Goal: Transaction & Acquisition: Purchase product/service

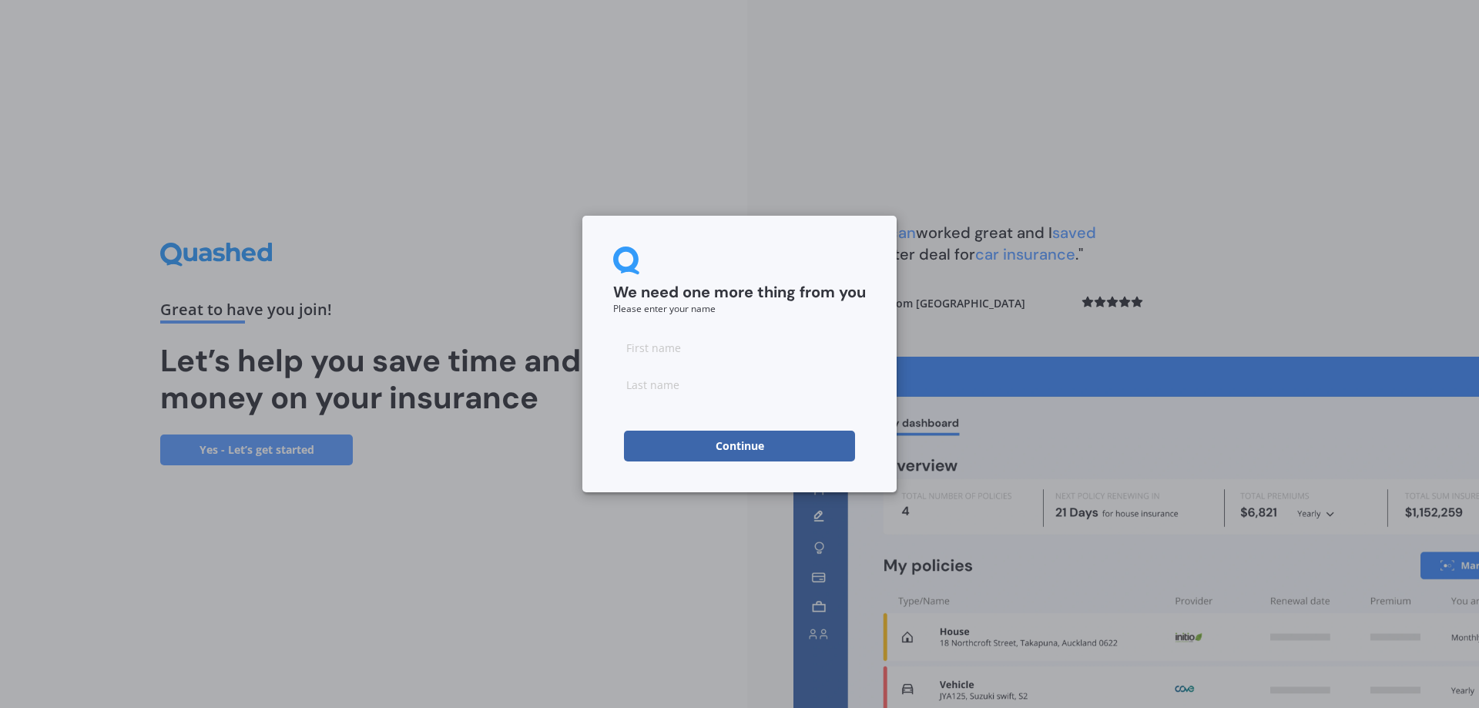
click at [640, 348] on input at bounding box center [739, 347] width 253 height 31
type input "[PERSON_NAME]"
click at [629, 388] on input at bounding box center [739, 384] width 253 height 31
type input "[PERSON_NAME]"
click at [1034, 323] on div "We need one more thing from you Please enter your name [PERSON_NAME] Continue" at bounding box center [739, 354] width 1479 height 708
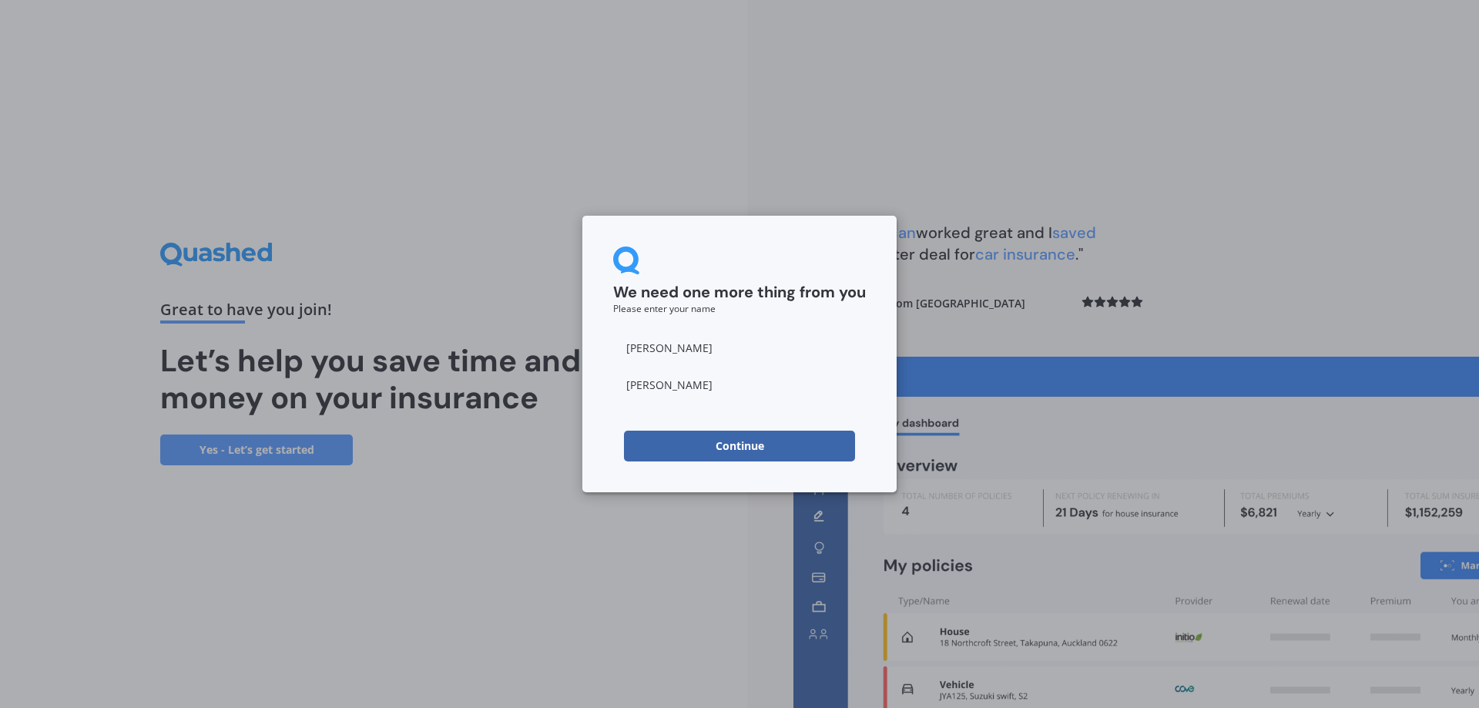
click at [747, 445] on button "Continue" at bounding box center [739, 446] width 231 height 31
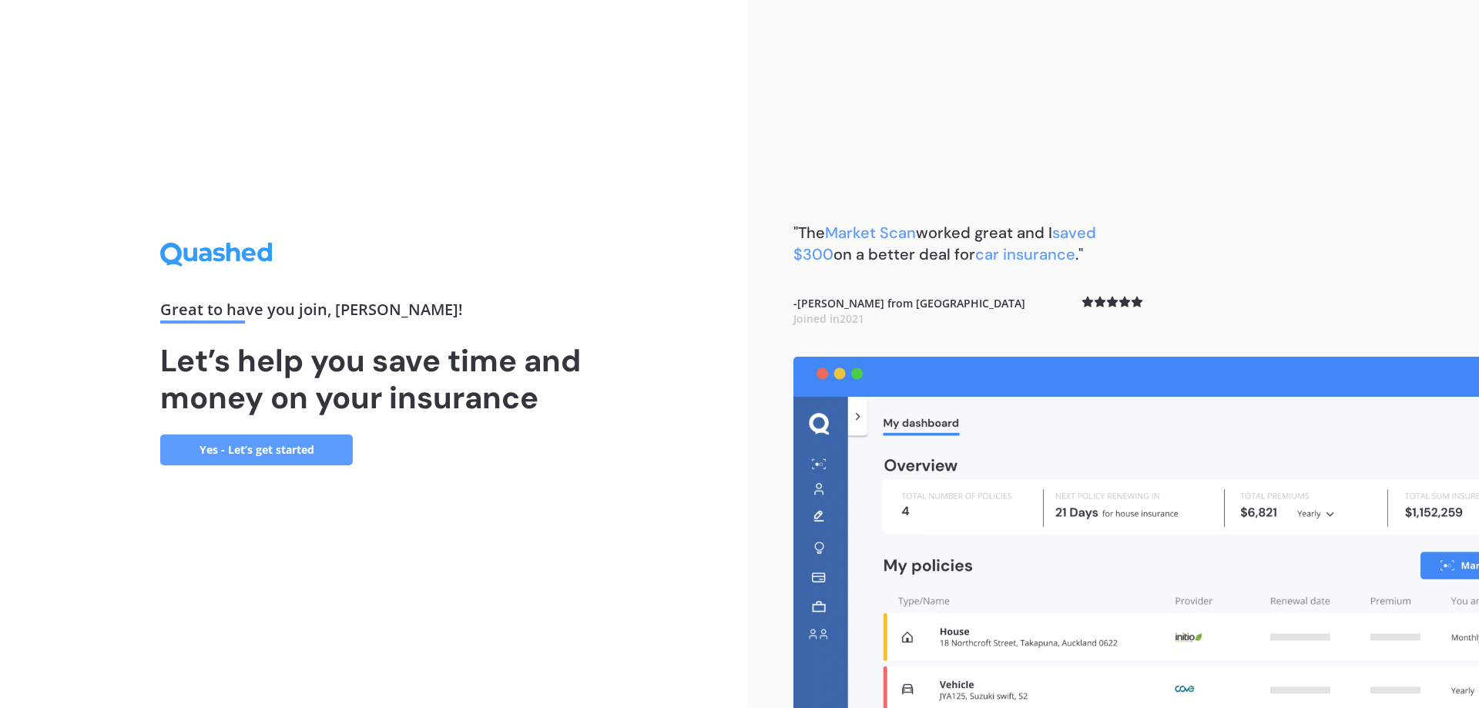
click at [235, 445] on link "Yes - Let’s get started" at bounding box center [256, 450] width 193 height 31
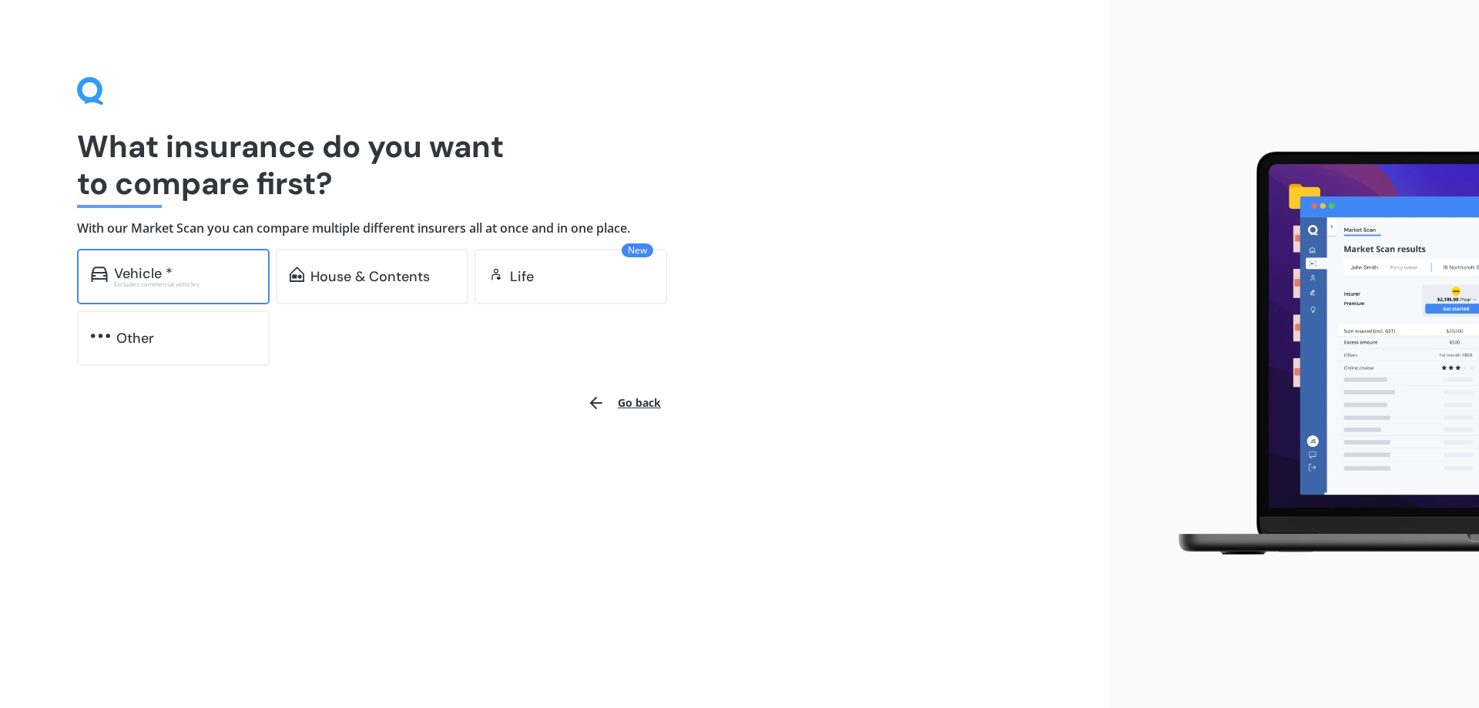
click at [149, 270] on div "Vehicle *" at bounding box center [143, 273] width 59 height 15
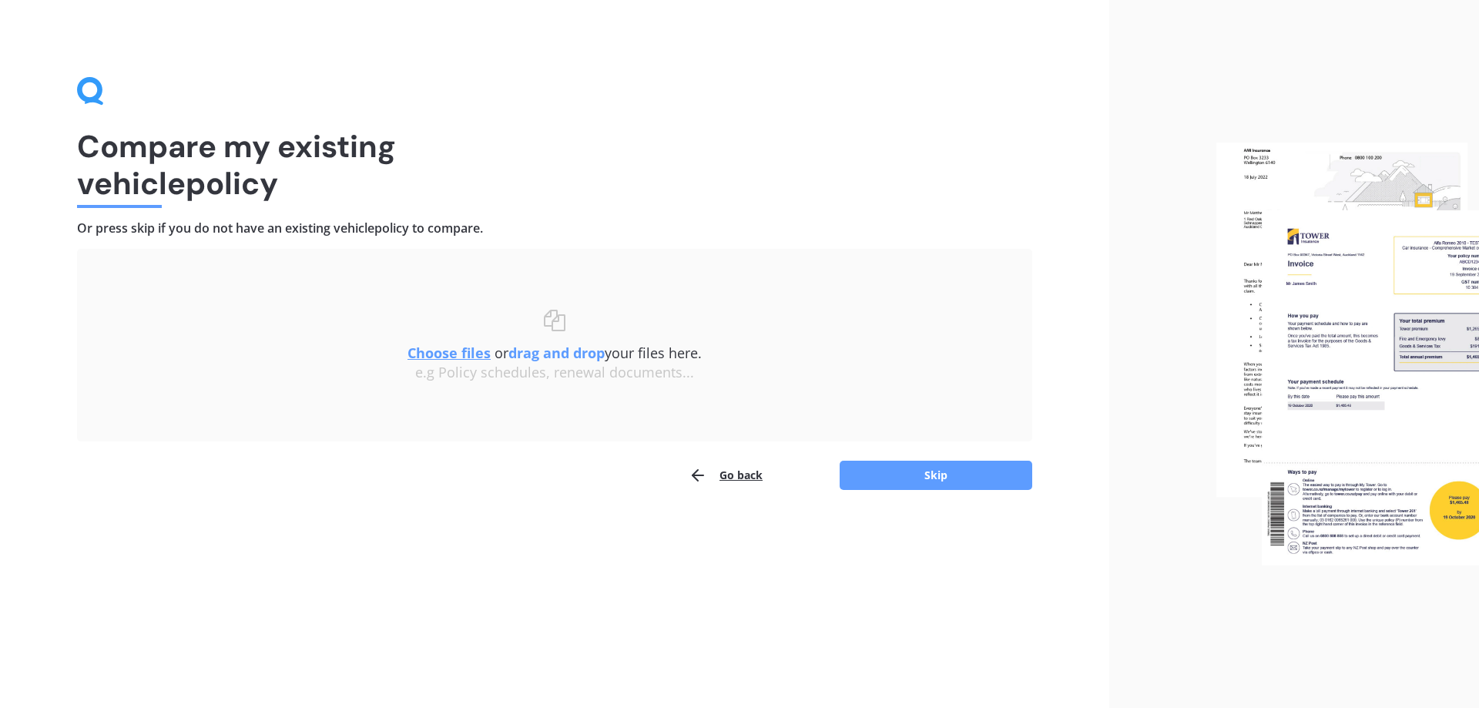
click at [738, 472] on button "Go back" at bounding box center [726, 475] width 74 height 31
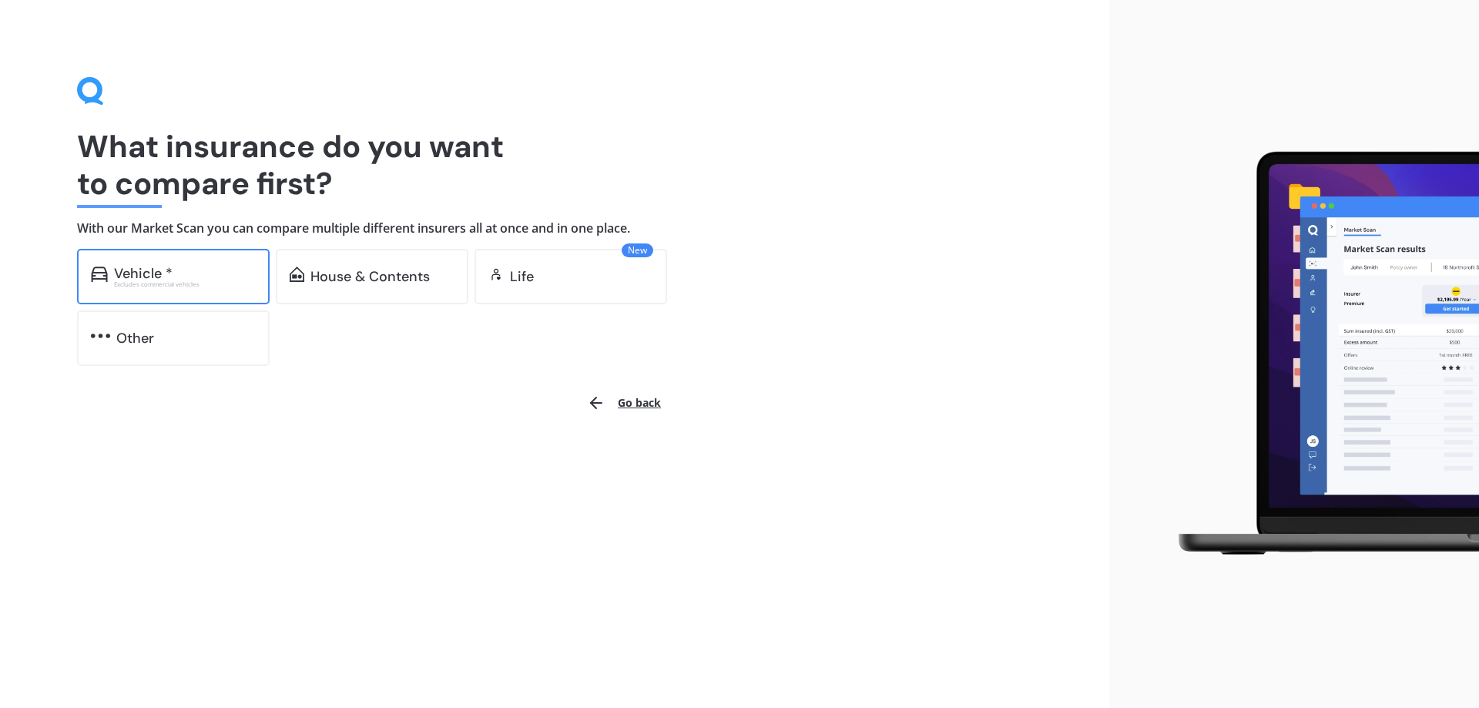
click at [194, 266] on div "Vehicle *" at bounding box center [185, 273] width 142 height 15
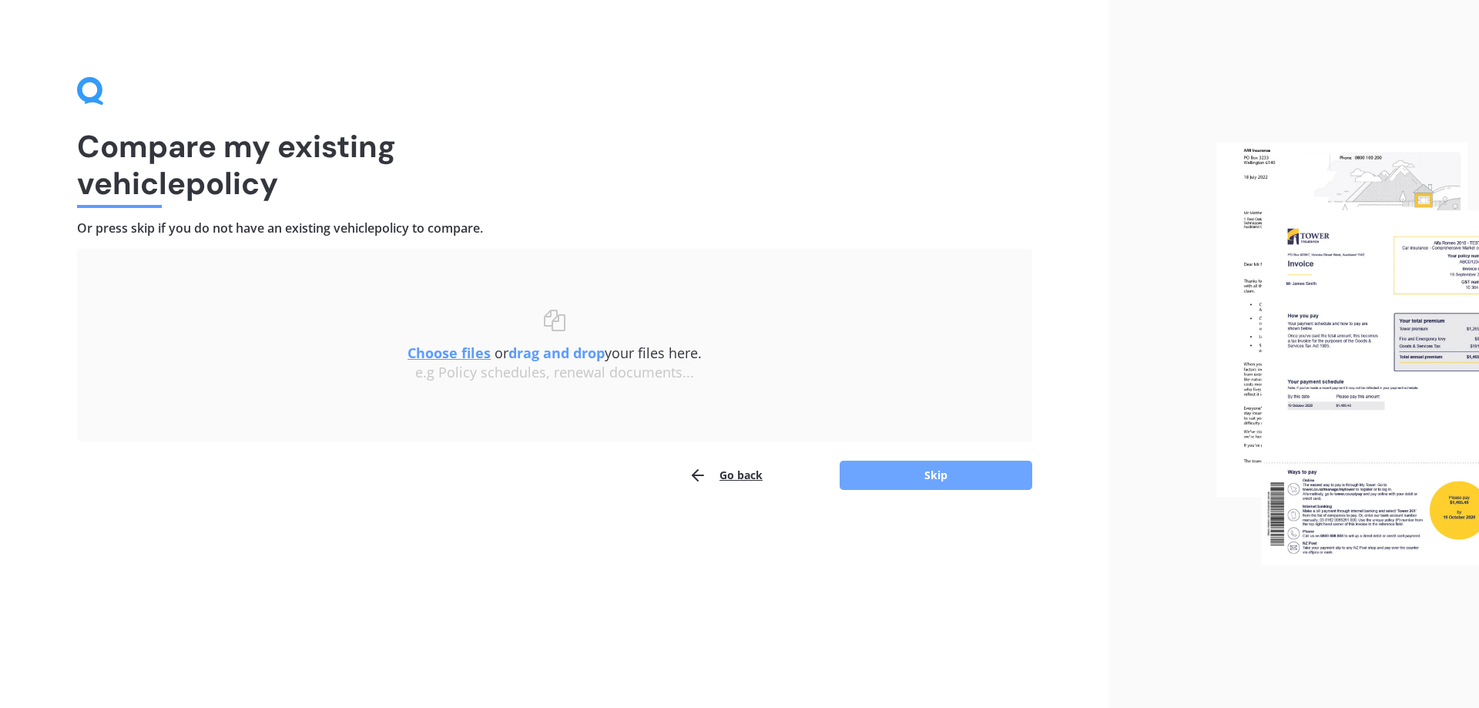
click at [930, 470] on button "Skip" at bounding box center [936, 475] width 193 height 29
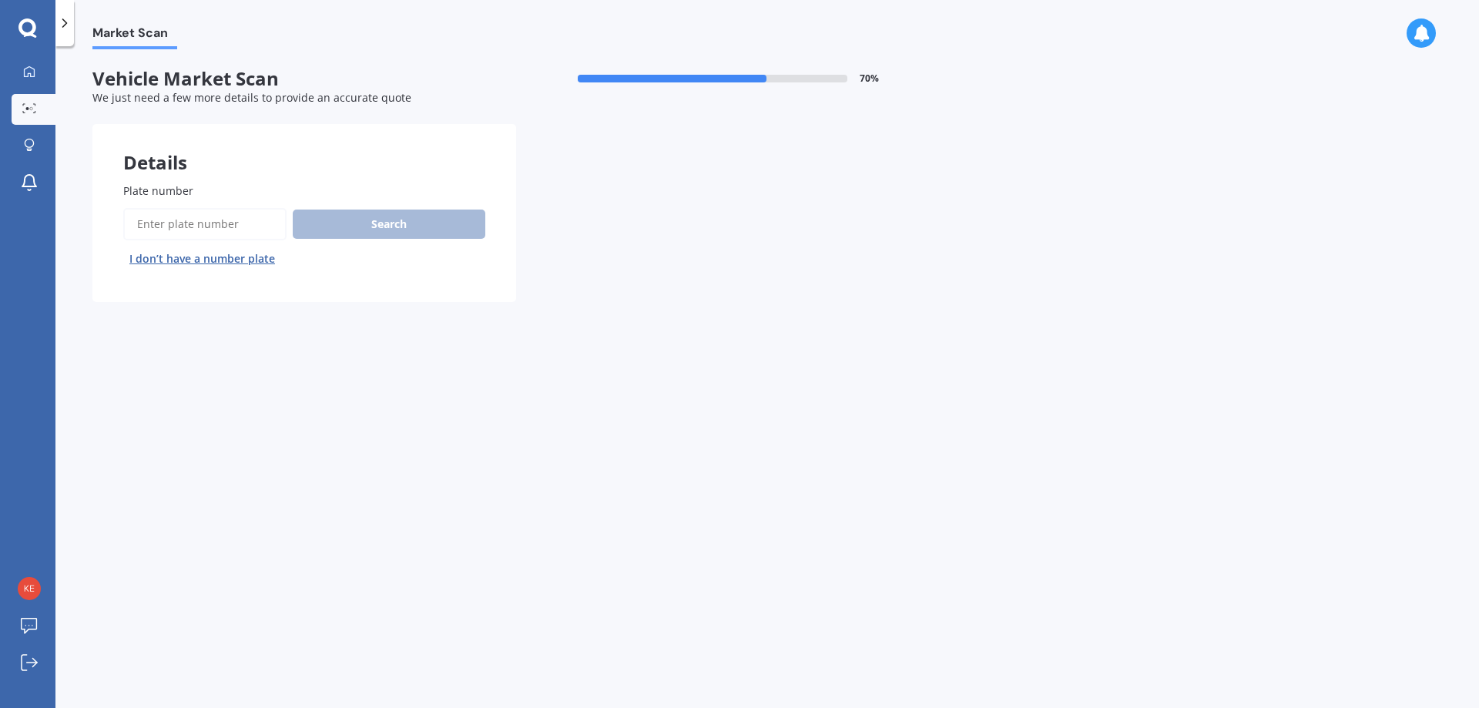
click at [167, 221] on input "Plate number" at bounding box center [204, 224] width 163 height 32
type input "LQT232"
click at [395, 222] on button "Search" at bounding box center [389, 224] width 193 height 29
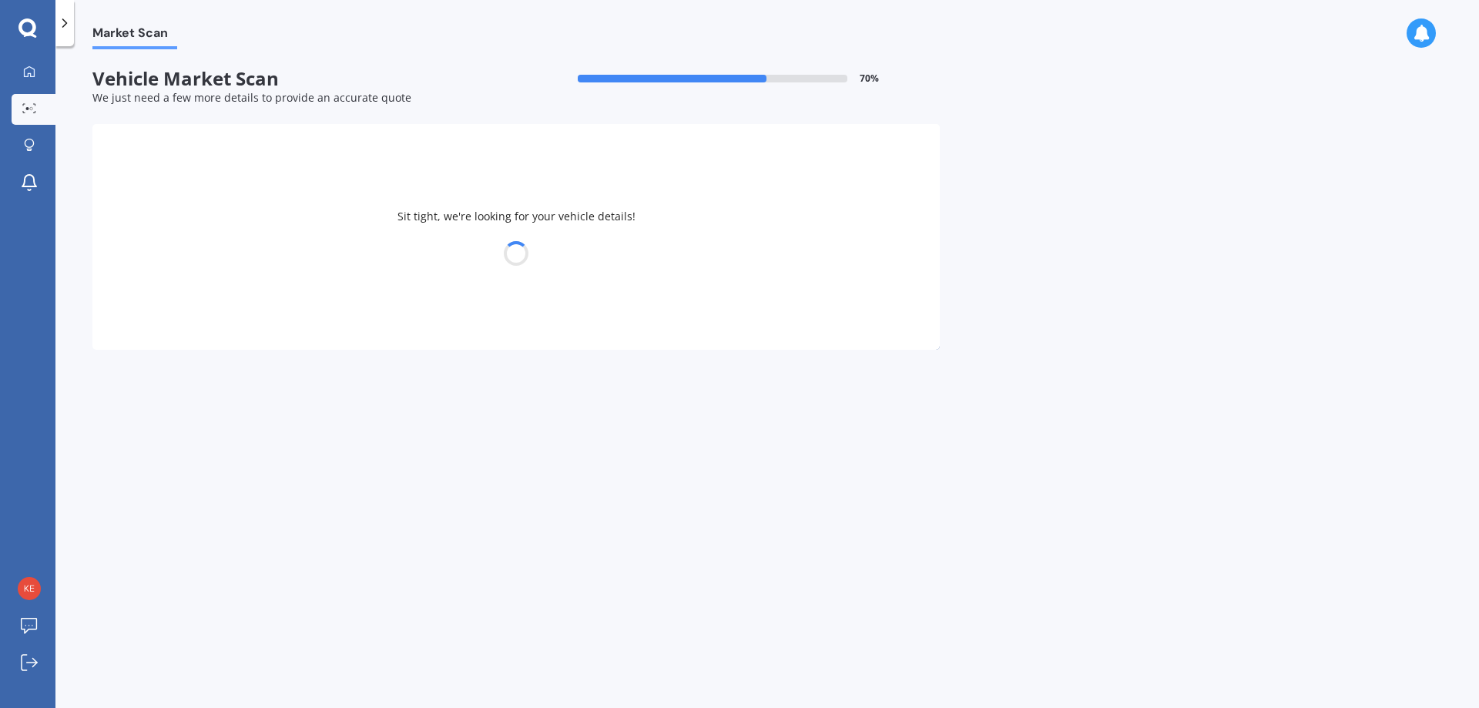
select select "TOYOTA"
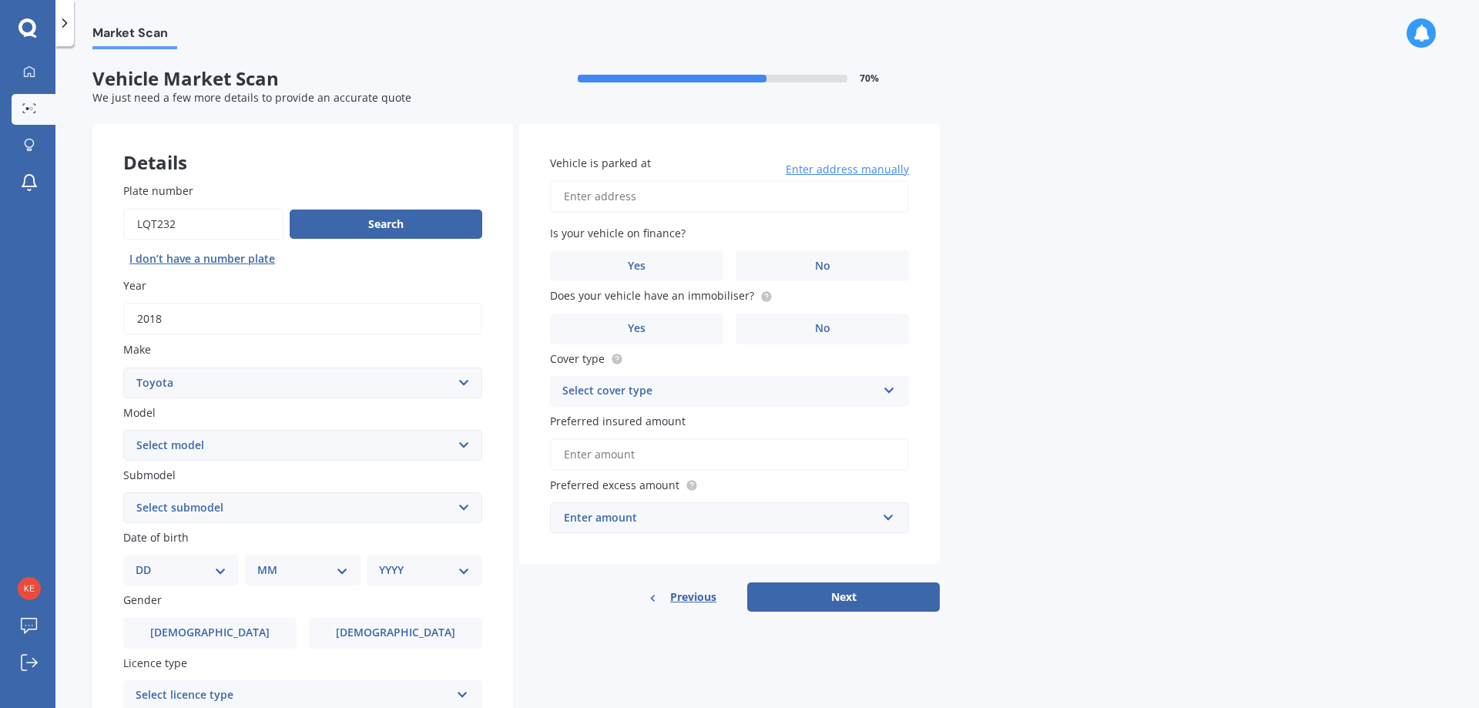
scroll to position [77, 0]
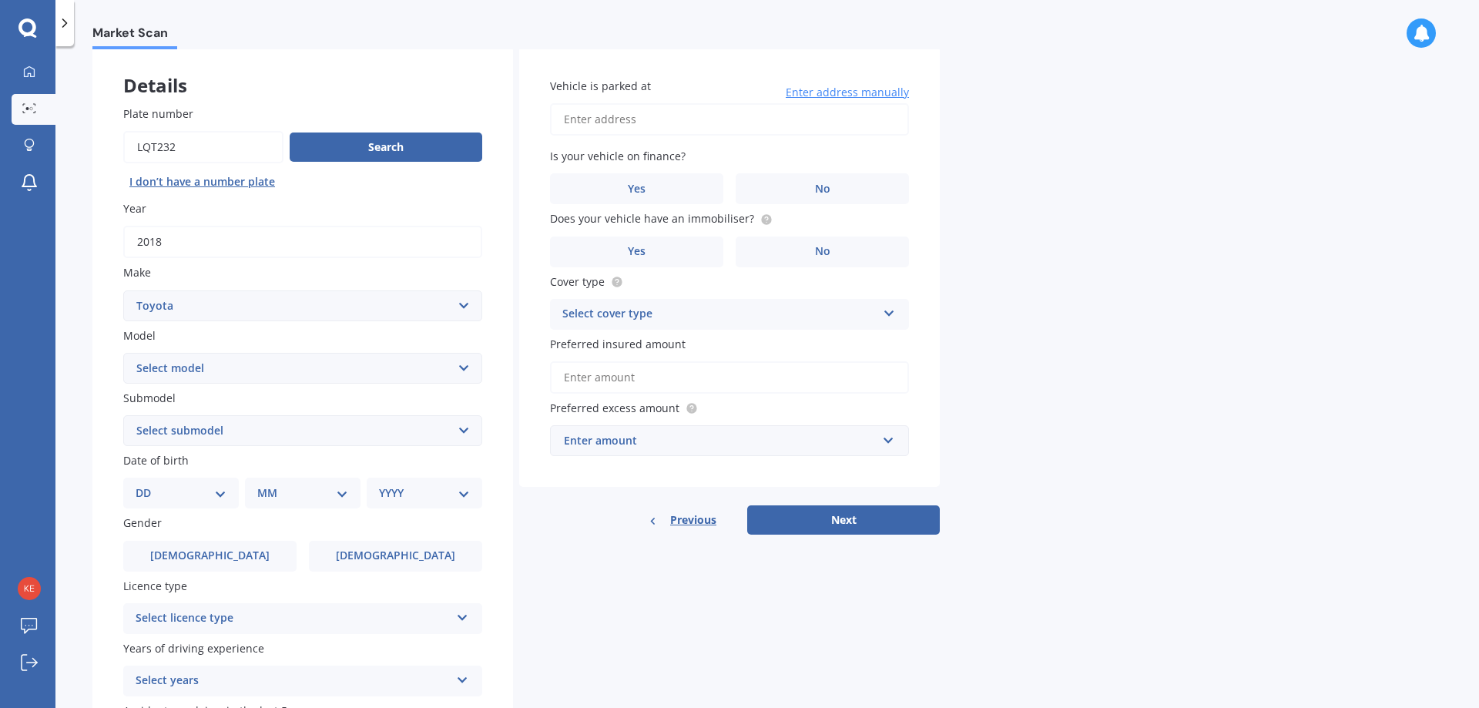
click at [464, 366] on select "Select model 4 Runner 86 [PERSON_NAME] Alphard Altezza Aqua Aristo Aurion Auris…" at bounding box center [302, 368] width 359 height 31
select select "RAV-4"
click at [123, 353] on select "Select model 4 Runner 86 [PERSON_NAME] Alphard Altezza Aqua Aristo Aurion Auris…" at bounding box center [302, 368] width 359 height 31
click at [465, 431] on select "Select submodel Diesel EV GX SUV 2.2/4WD/6AT Hybrid Hybrid 2WD Petrol" at bounding box center [302, 430] width 359 height 31
select select "PETROL"
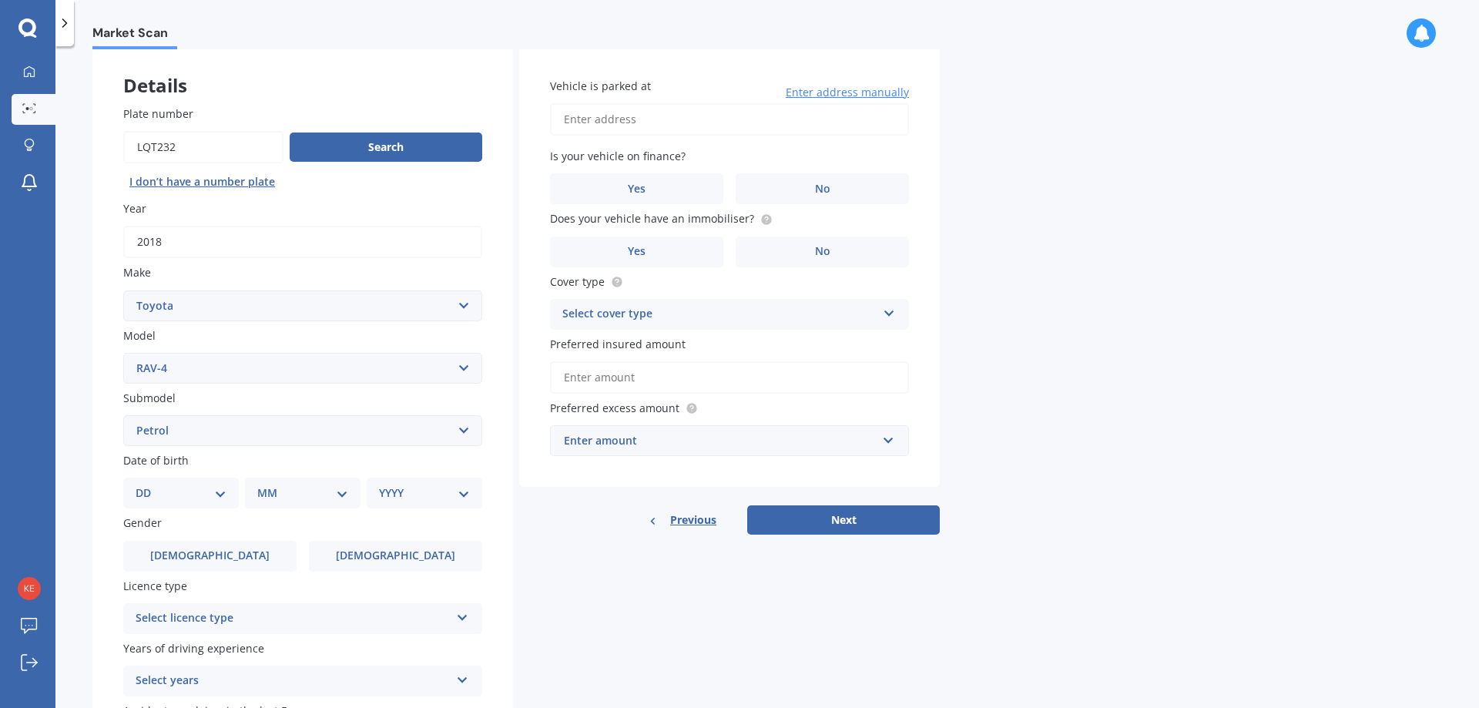
click at [123, 415] on select "Select submodel Diesel EV GX SUV 2.2/4WD/6AT Hybrid Hybrid 2WD Petrol" at bounding box center [302, 430] width 359 height 31
click at [222, 495] on select "DD 01 02 03 04 05 06 07 08 09 10 11 12 13 14 15 16 17 18 19 20 21 22 23 24 25 2…" at bounding box center [181, 493] width 91 height 17
select select "20"
click at [148, 485] on select "DD 01 02 03 04 05 06 07 08 09 10 11 12 13 14 15 16 17 18 19 20 21 22 23 24 25 2…" at bounding box center [181, 493] width 91 height 17
click at [344, 492] on select "MM 01 02 03 04 05 06 07 08 09 10 11 12" at bounding box center [306, 493] width 85 height 17
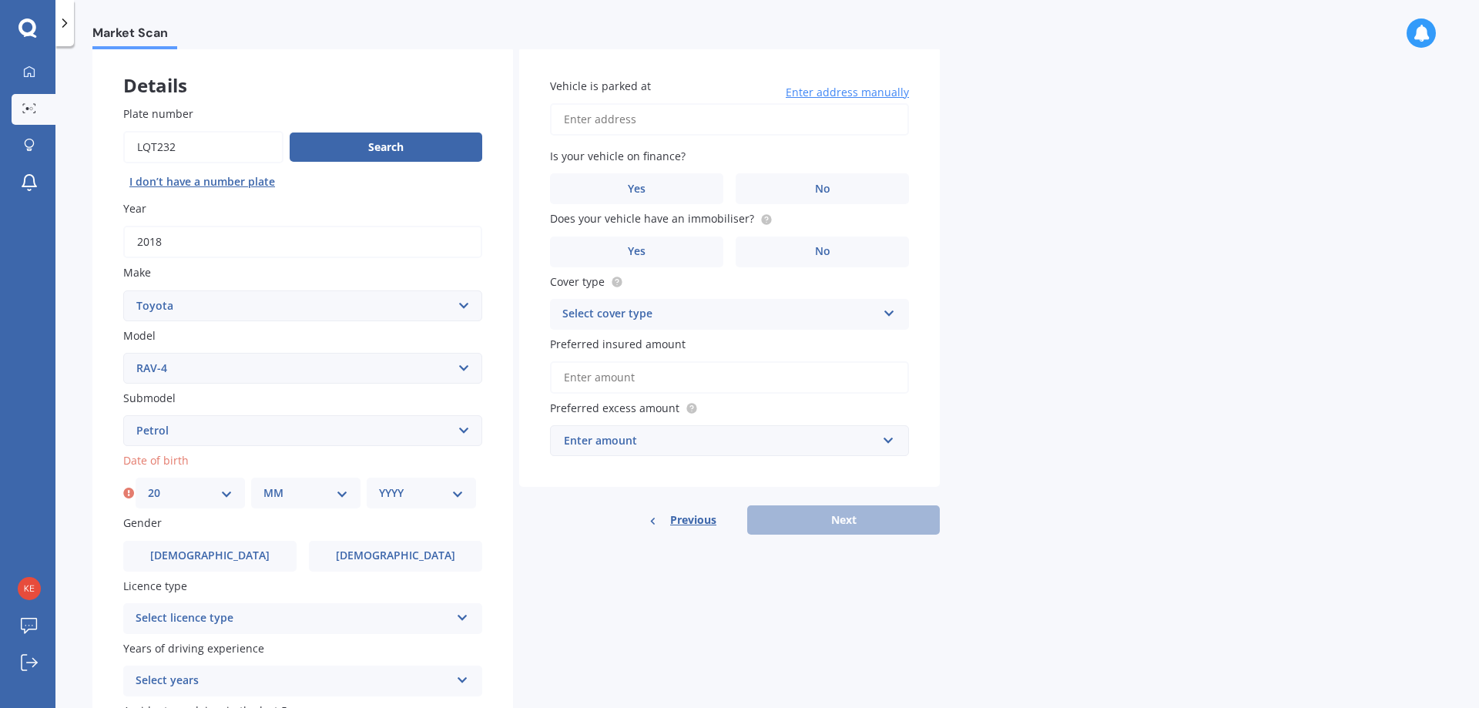
select select "10"
click at [264, 485] on select "MM 01 02 03 04 05 06 07 08 09 10 11 12" at bounding box center [306, 493] width 85 height 17
click at [457, 495] on select "YYYY 2025 2024 2023 2022 2021 2020 2019 2018 2017 2016 2015 2014 2013 2012 2011…" at bounding box center [421, 493] width 85 height 17
select select "1947"
click at [379, 485] on select "YYYY 2025 2024 2023 2022 2021 2020 2019 2018 2017 2016 2015 2014 2013 2012 2011…" at bounding box center [421, 493] width 85 height 17
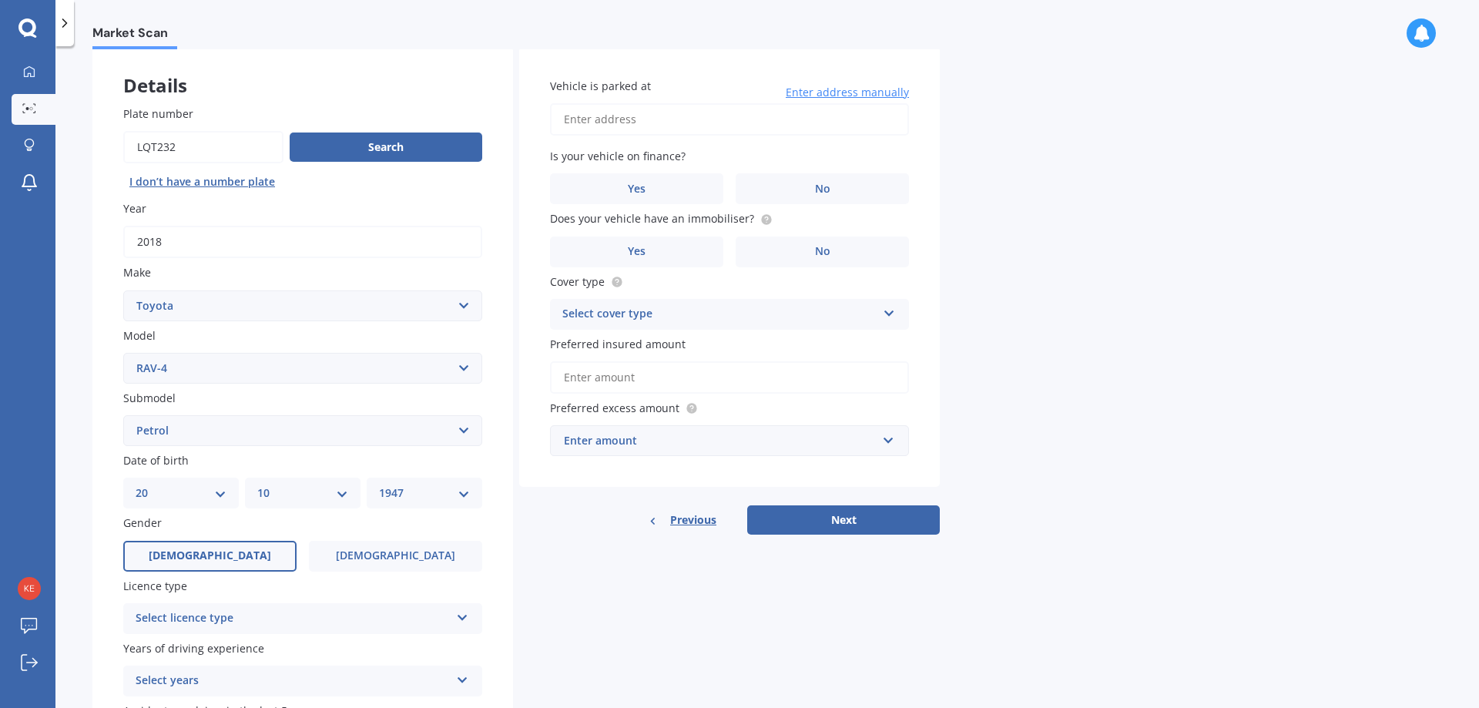
click at [270, 555] on label "[DEMOGRAPHIC_DATA]" at bounding box center [209, 556] width 173 height 31
click at [0, 0] on input "[DEMOGRAPHIC_DATA]" at bounding box center [0, 0] width 0 height 0
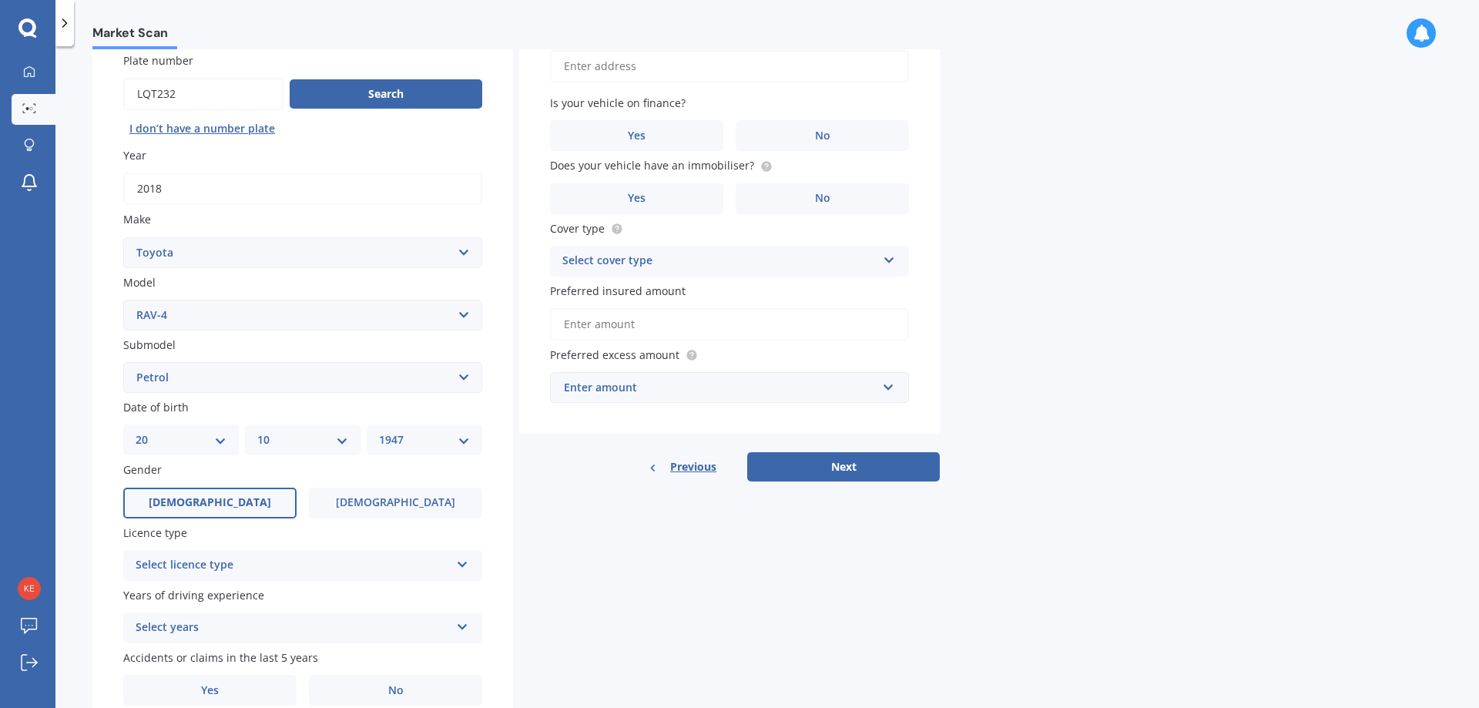
scroll to position [199, 0]
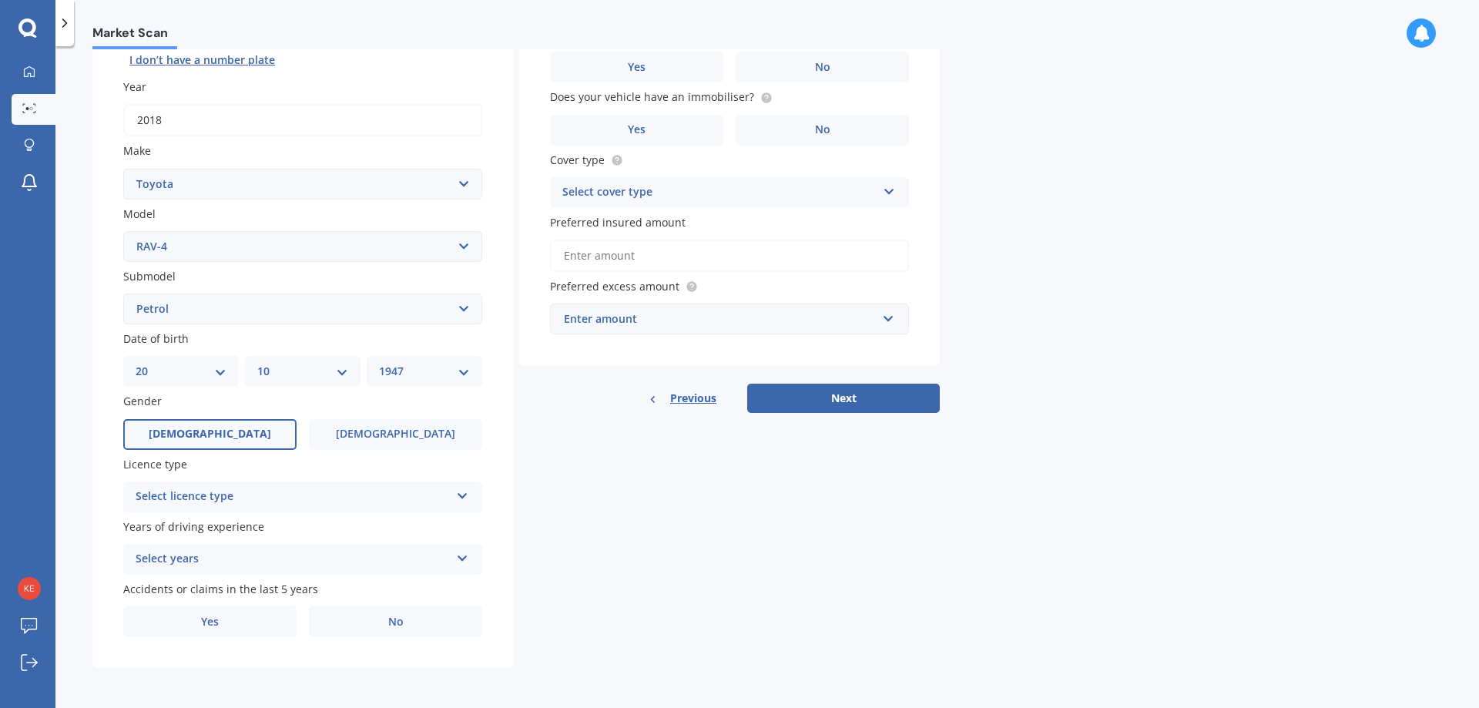
click at [464, 494] on icon at bounding box center [462, 493] width 13 height 11
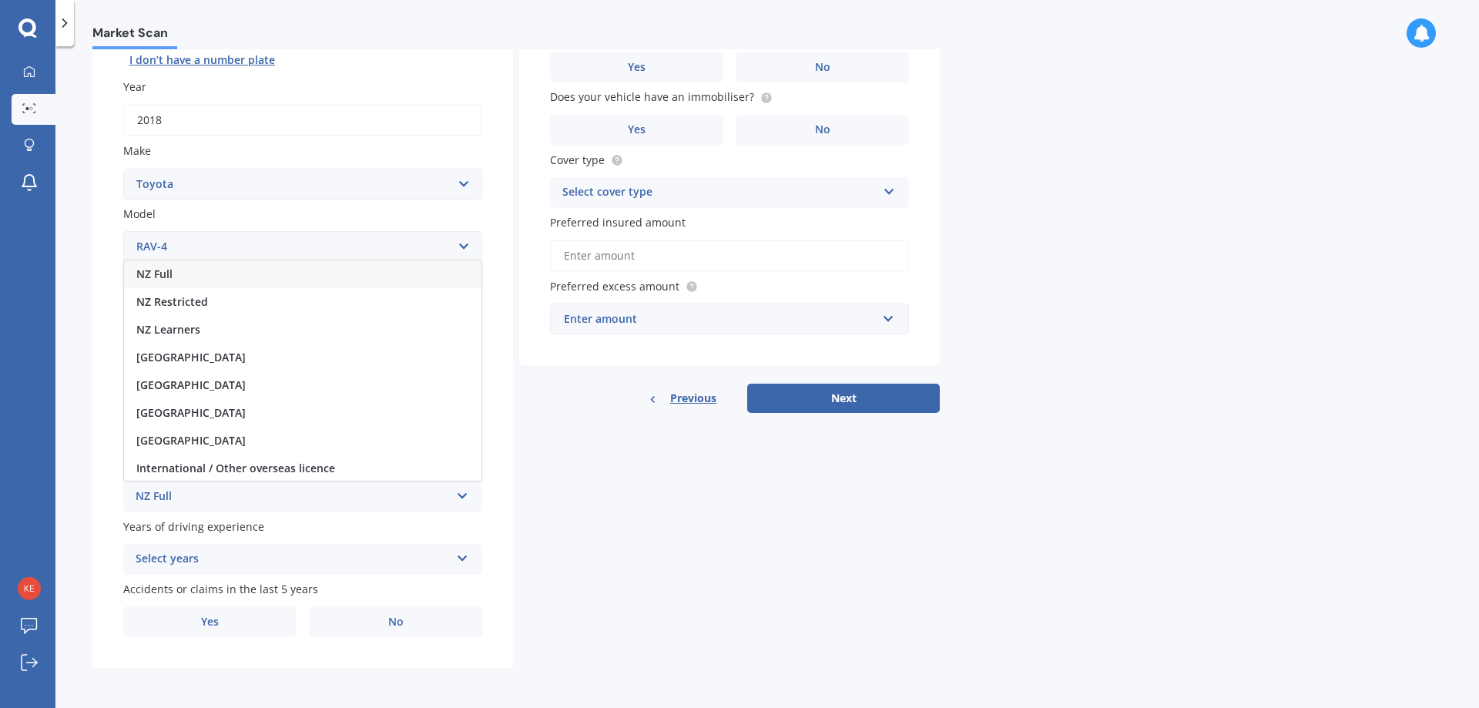
click at [174, 270] on div "NZ Full" at bounding box center [303, 274] width 358 height 28
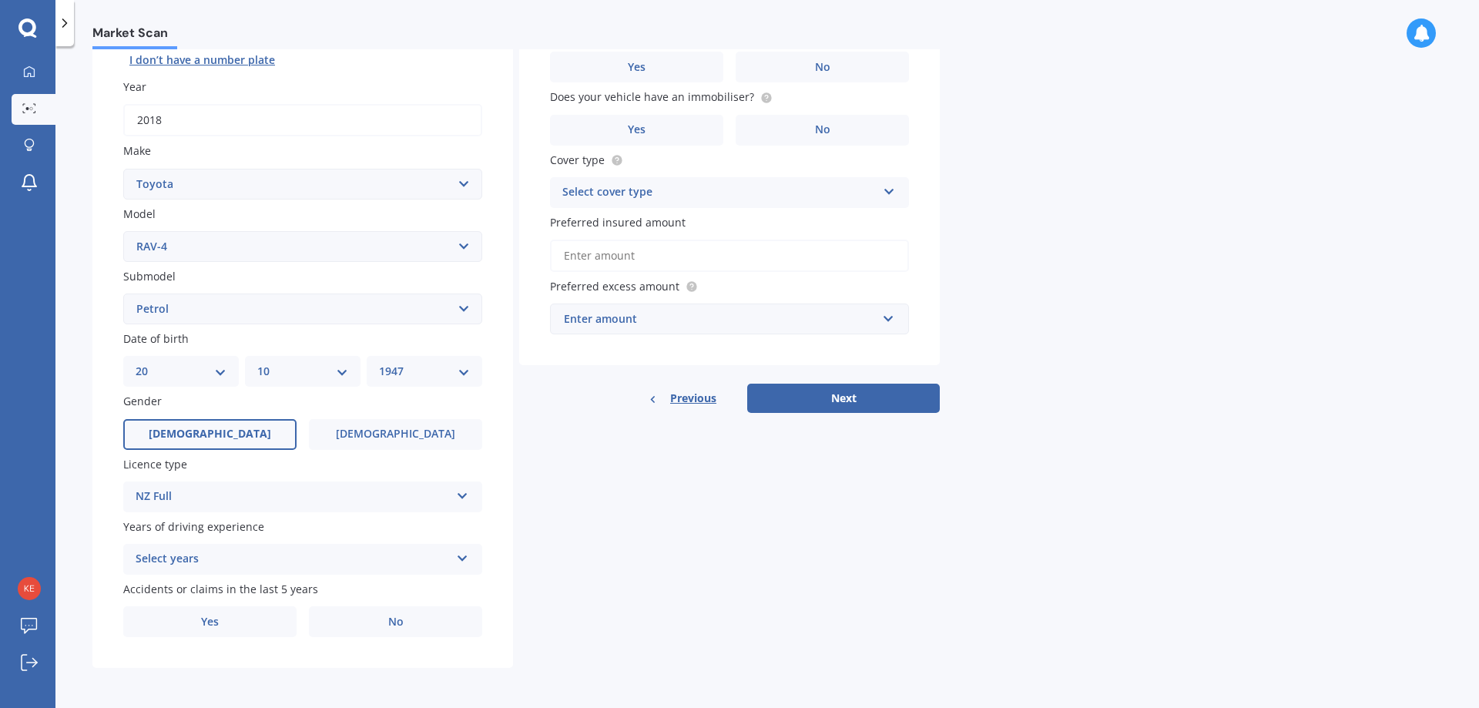
click at [463, 558] on icon at bounding box center [462, 555] width 13 height 11
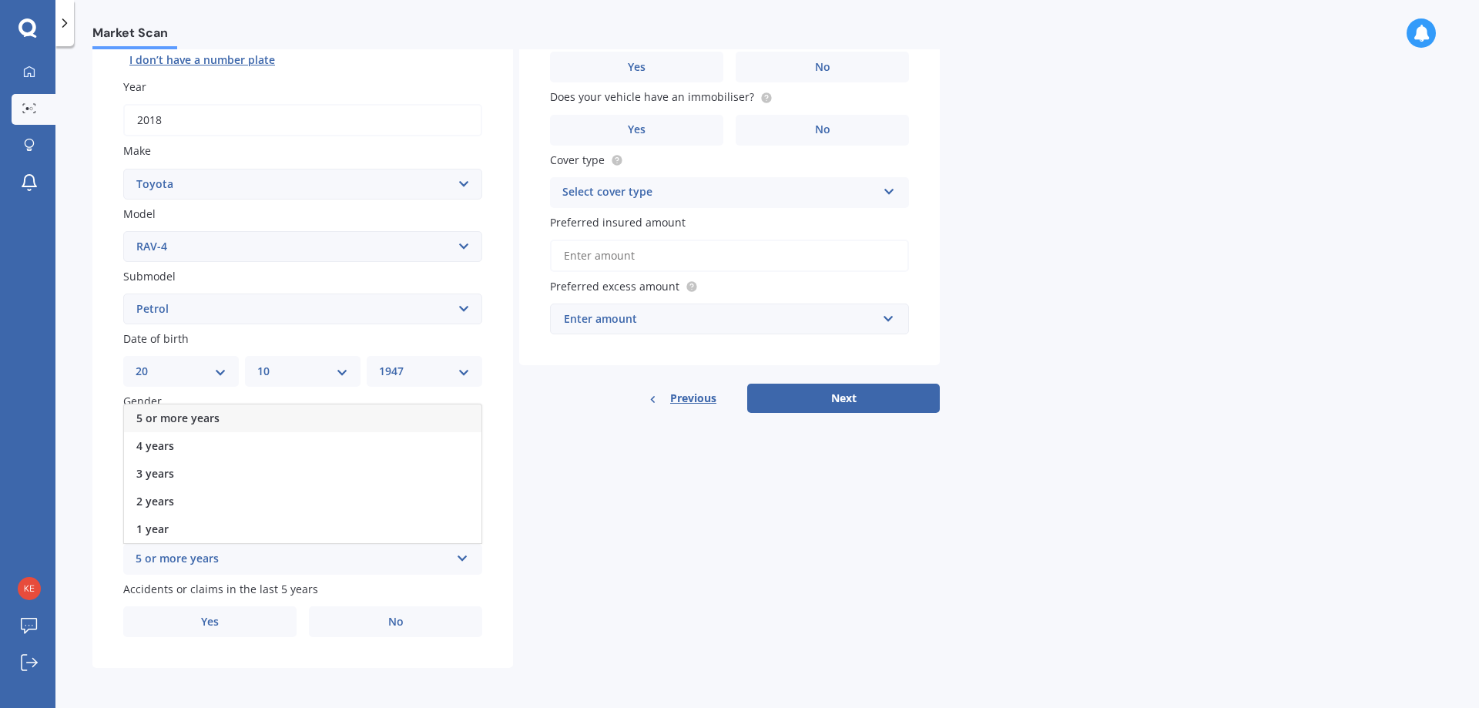
click at [284, 417] on div "5 or more years" at bounding box center [303, 419] width 358 height 28
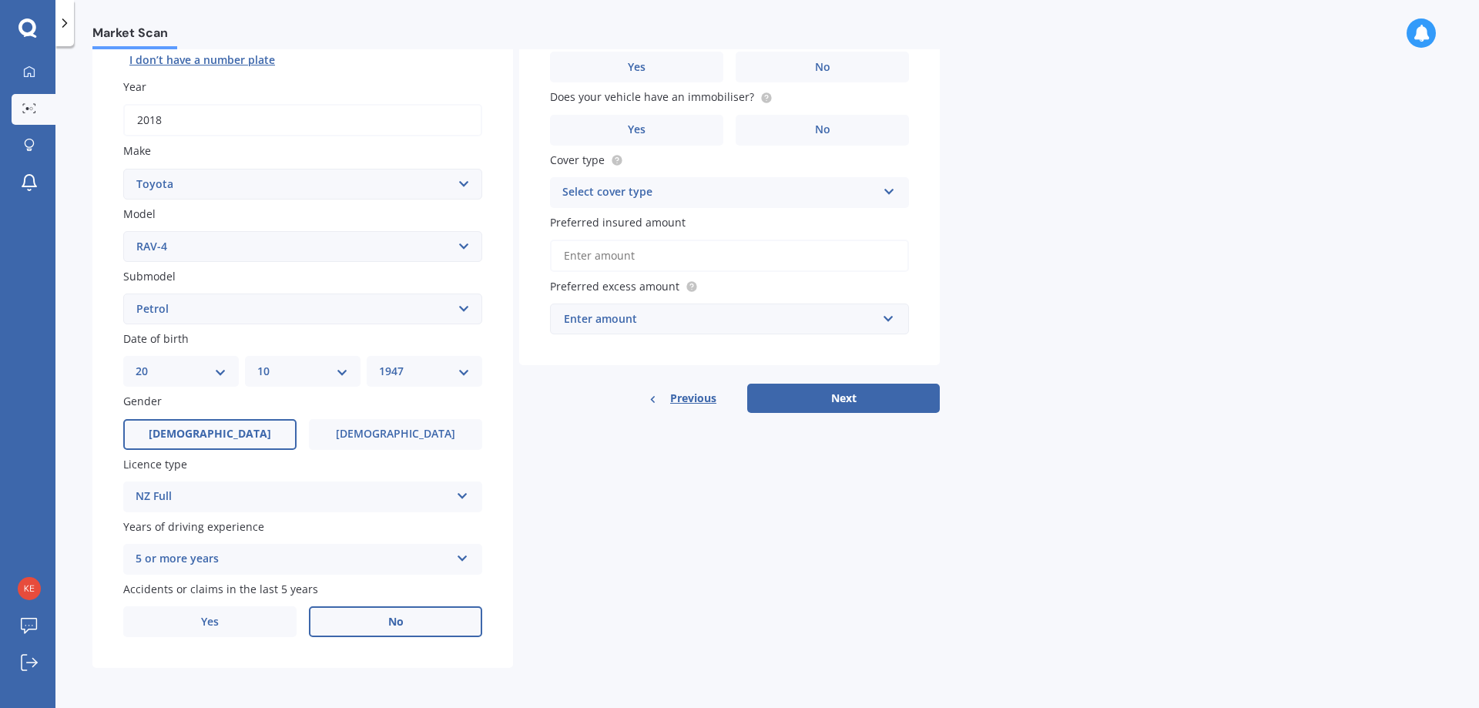
click at [395, 621] on span "No" at bounding box center [395, 622] width 15 height 13
click at [0, 0] on input "No" at bounding box center [0, 0] width 0 height 0
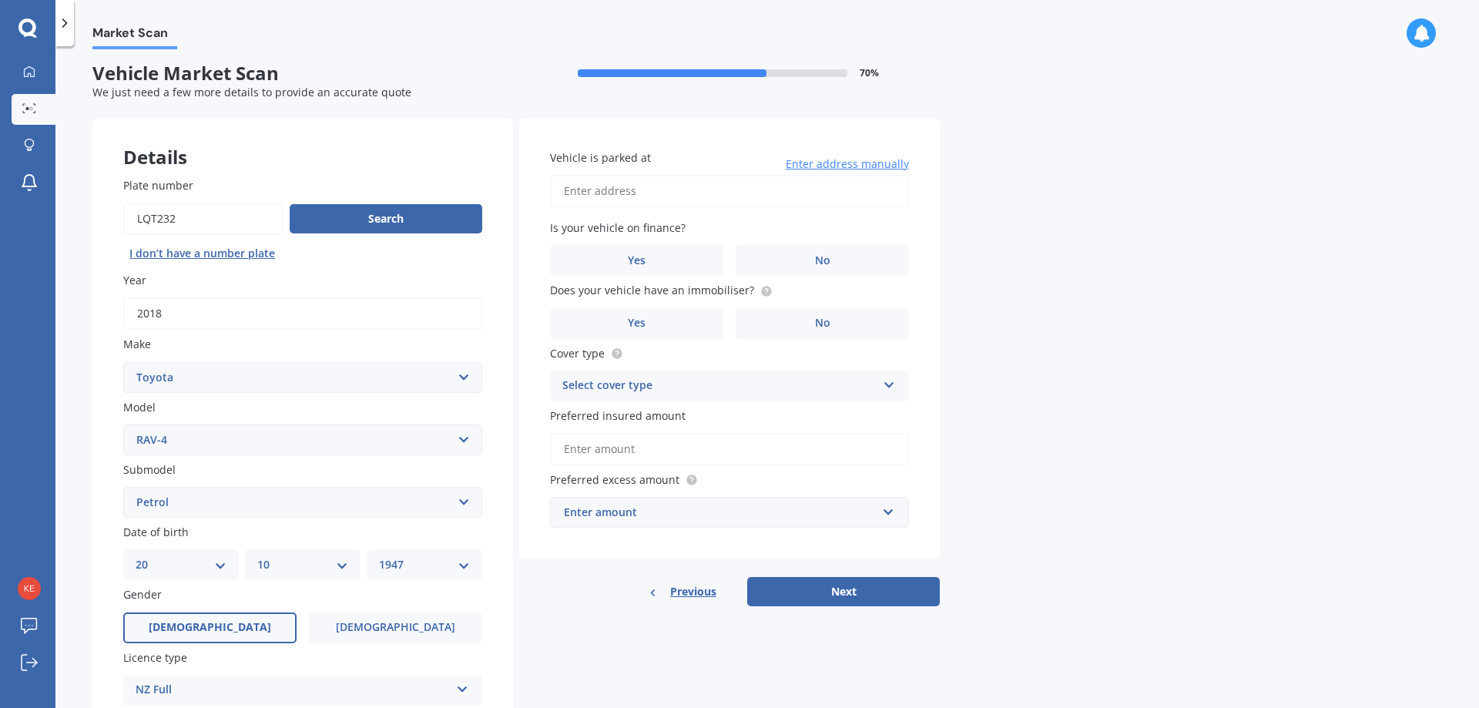
scroll to position [0, 0]
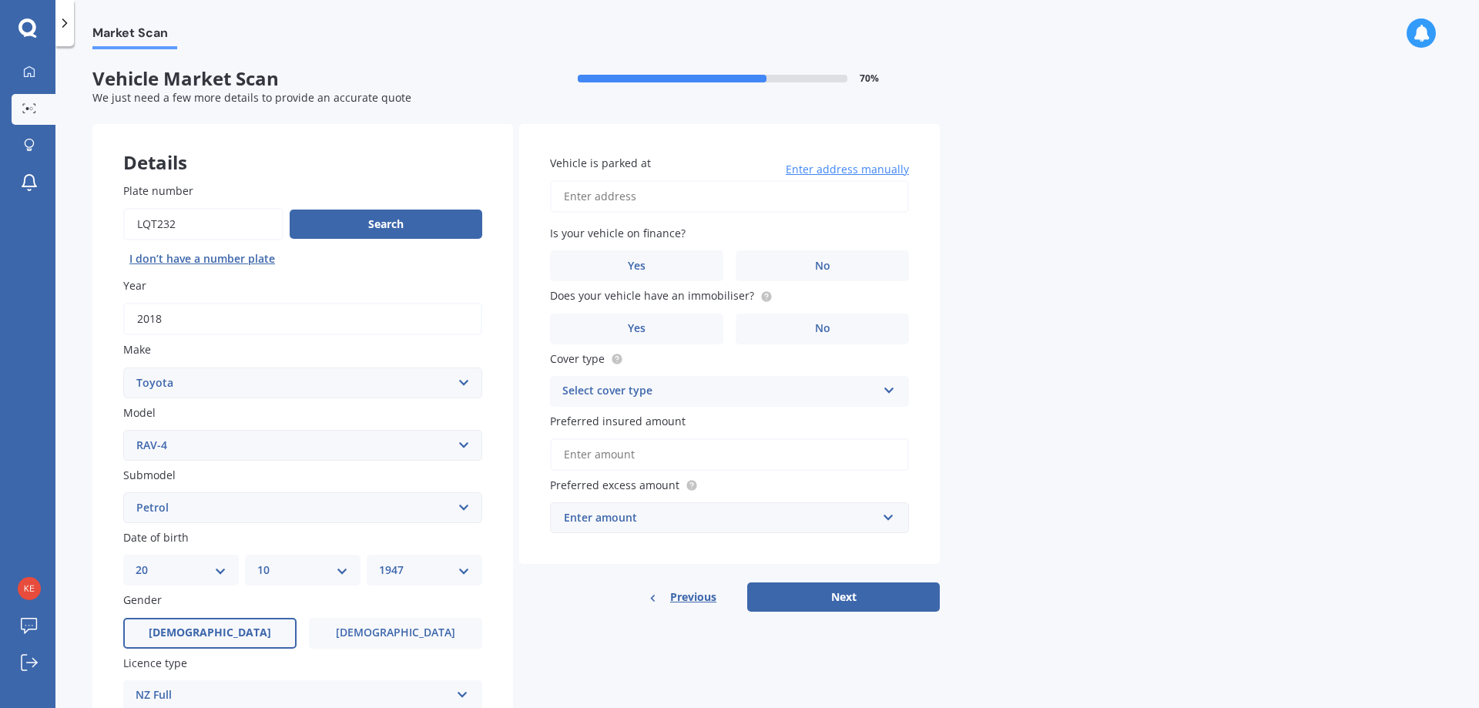
click at [779, 166] on label "Vehicle is parked at" at bounding box center [726, 163] width 353 height 16
click at [779, 180] on input "Vehicle is parked at" at bounding box center [729, 196] width 359 height 32
type input "[STREET_ADDRESS]"
click at [832, 268] on label "No" at bounding box center [822, 265] width 173 height 31
click at [0, 0] on input "No" at bounding box center [0, 0] width 0 height 0
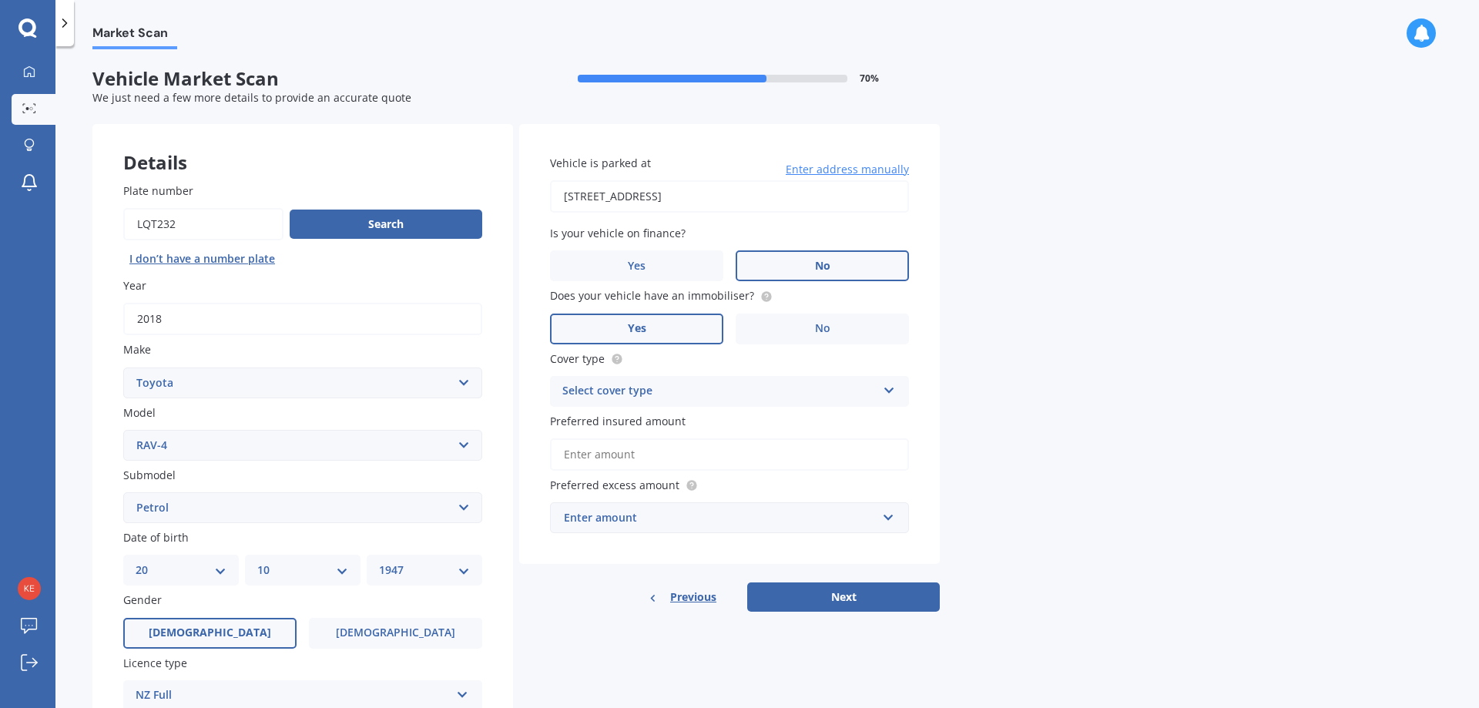
click at [649, 326] on label "Yes" at bounding box center [636, 329] width 173 height 31
click at [0, 0] on input "Yes" at bounding box center [0, 0] width 0 height 0
click at [886, 390] on icon at bounding box center [889, 387] width 13 height 11
click at [685, 421] on div "Comprehensive" at bounding box center [730, 422] width 358 height 28
click at [887, 517] on input "text" at bounding box center [724, 517] width 345 height 29
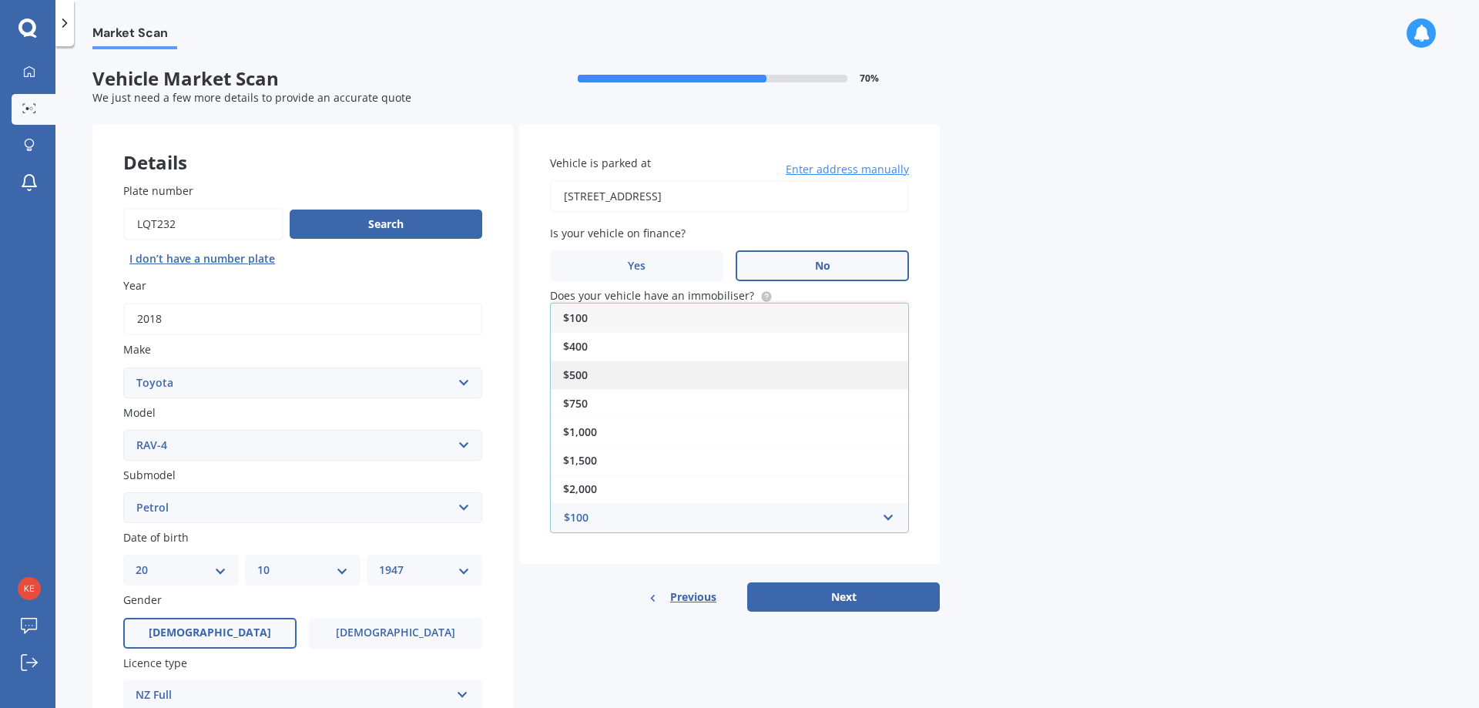
click at [579, 377] on span "$500" at bounding box center [575, 375] width 25 height 15
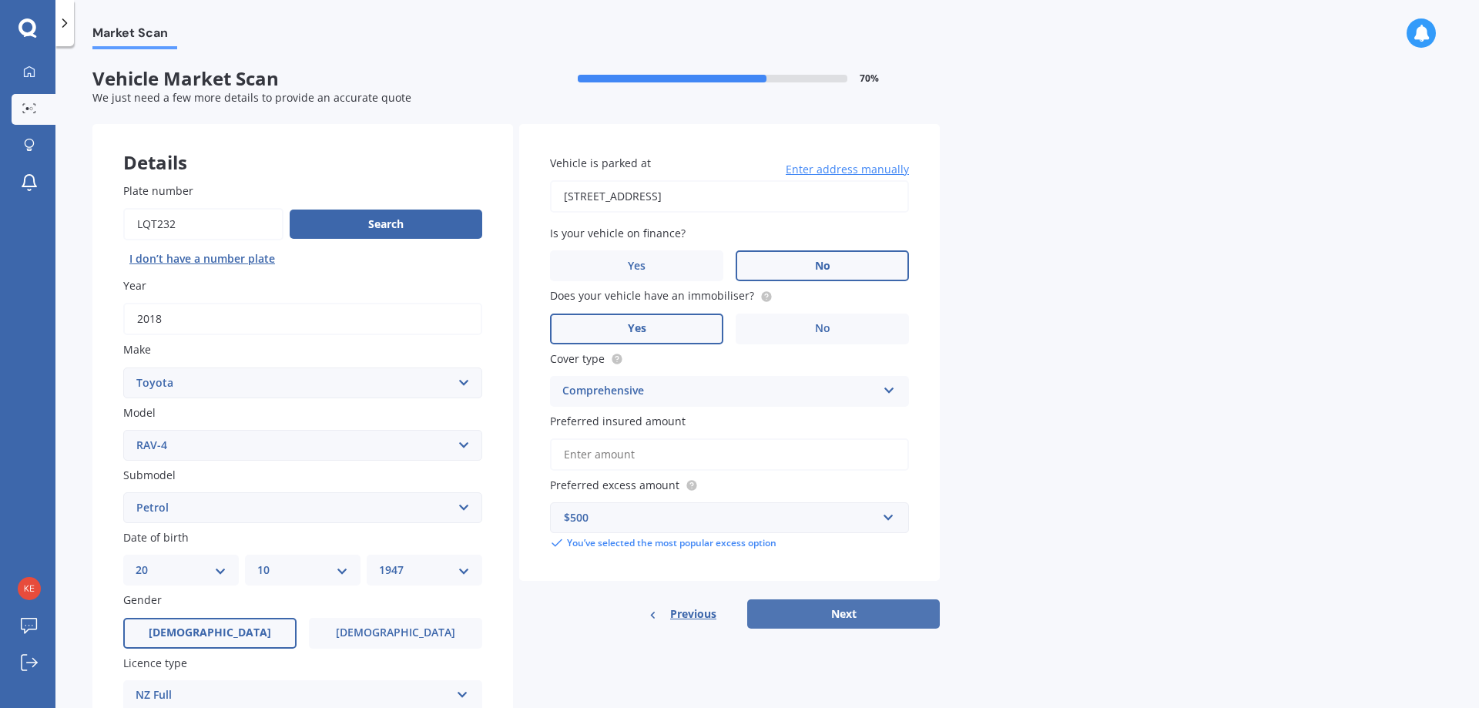
click at [837, 610] on button "Next" at bounding box center [843, 614] width 193 height 29
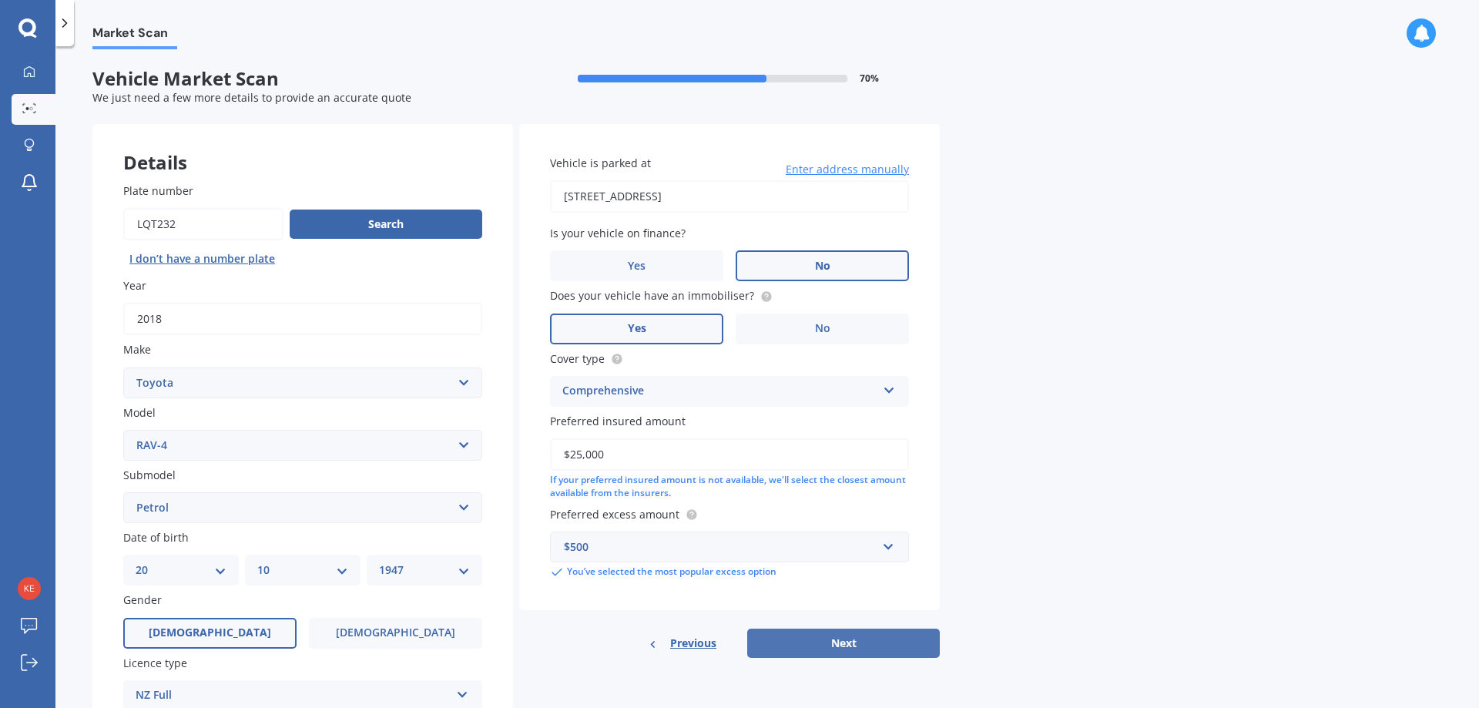
type input "$25,000"
click at [843, 641] on button "Next" at bounding box center [843, 643] width 193 height 29
select select "20"
select select "10"
select select "1947"
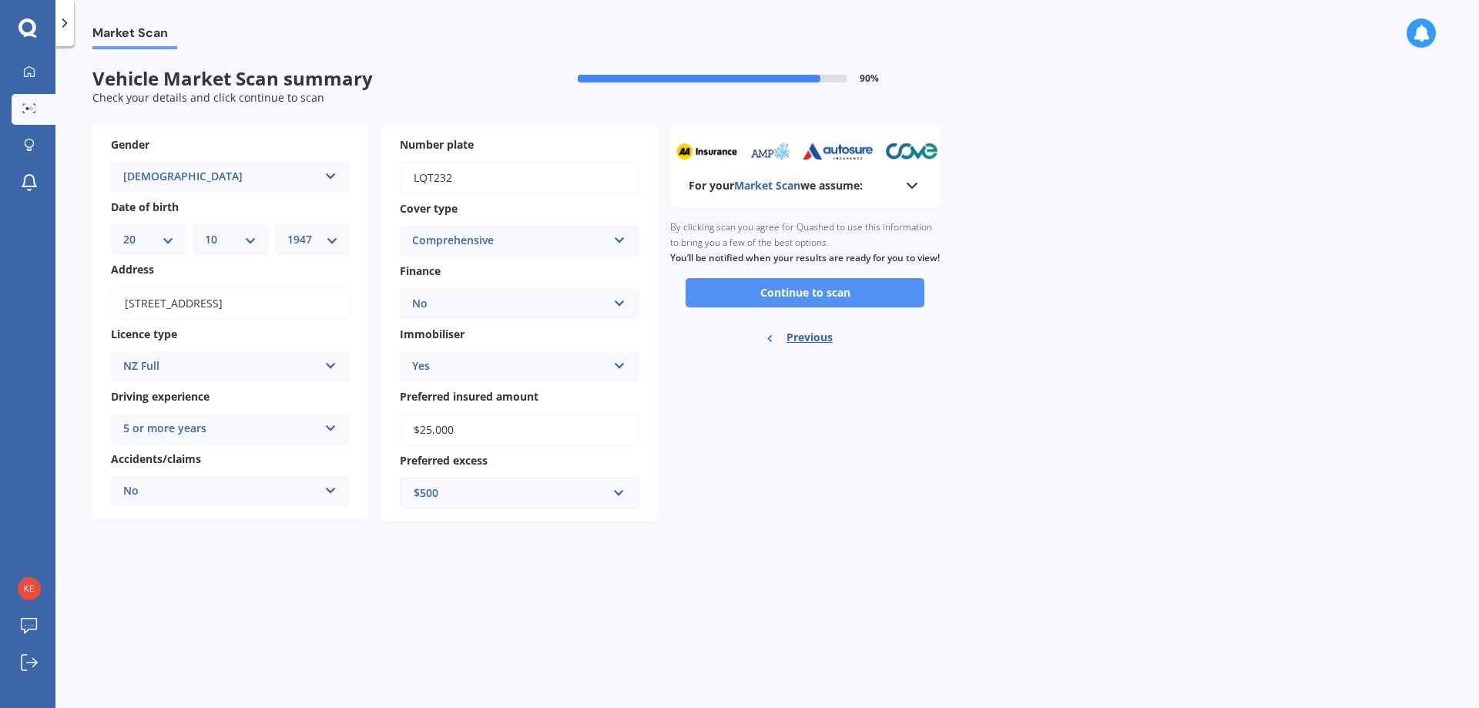
click at [804, 306] on button "Continue to scan" at bounding box center [805, 292] width 239 height 29
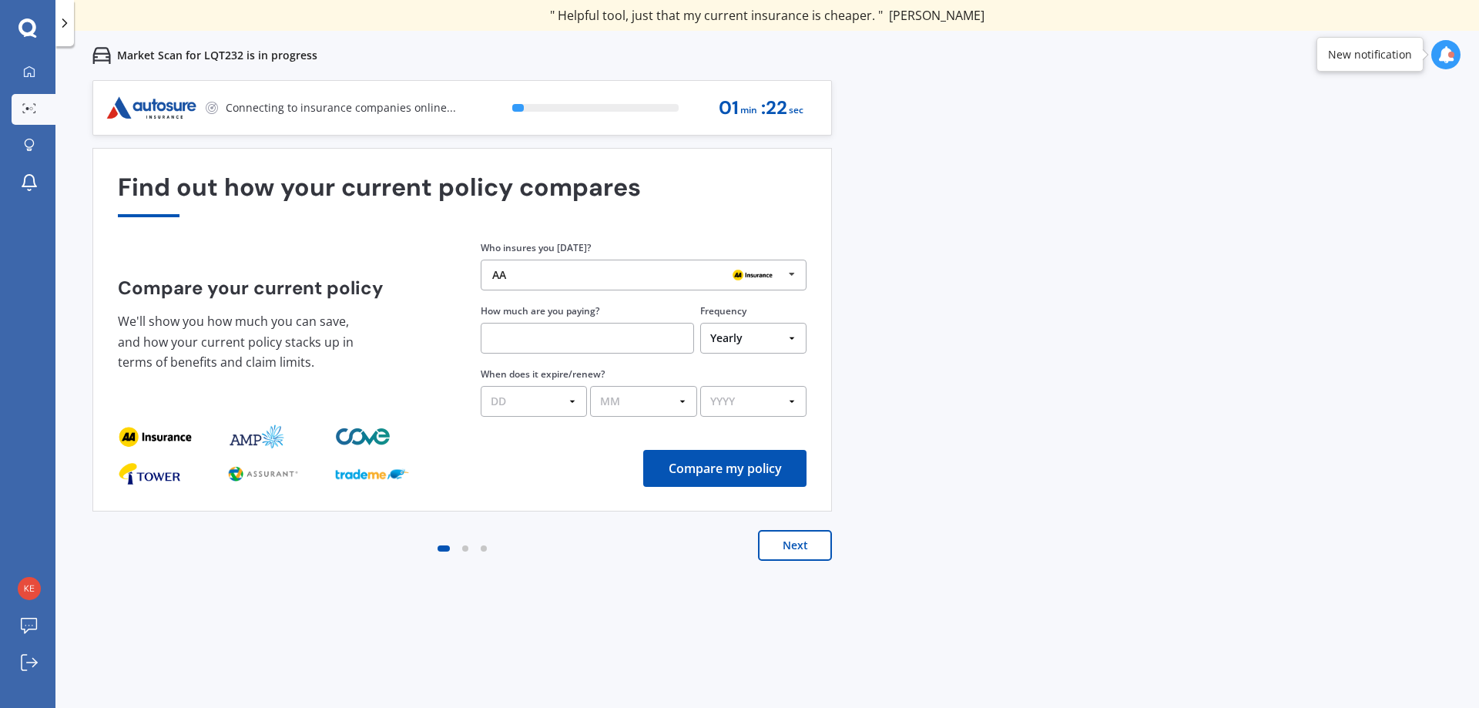
click at [792, 277] on icon at bounding box center [792, 274] width 23 height 29
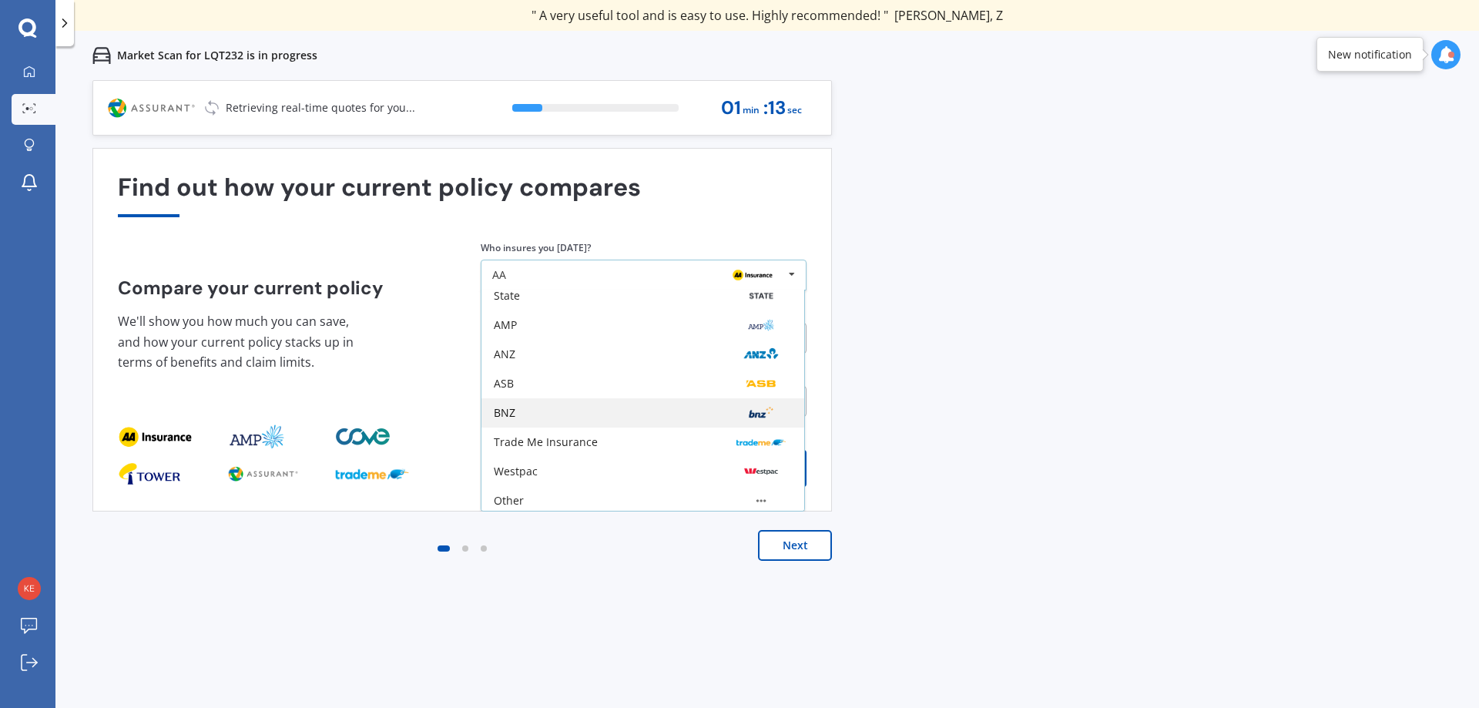
scroll to position [101, 0]
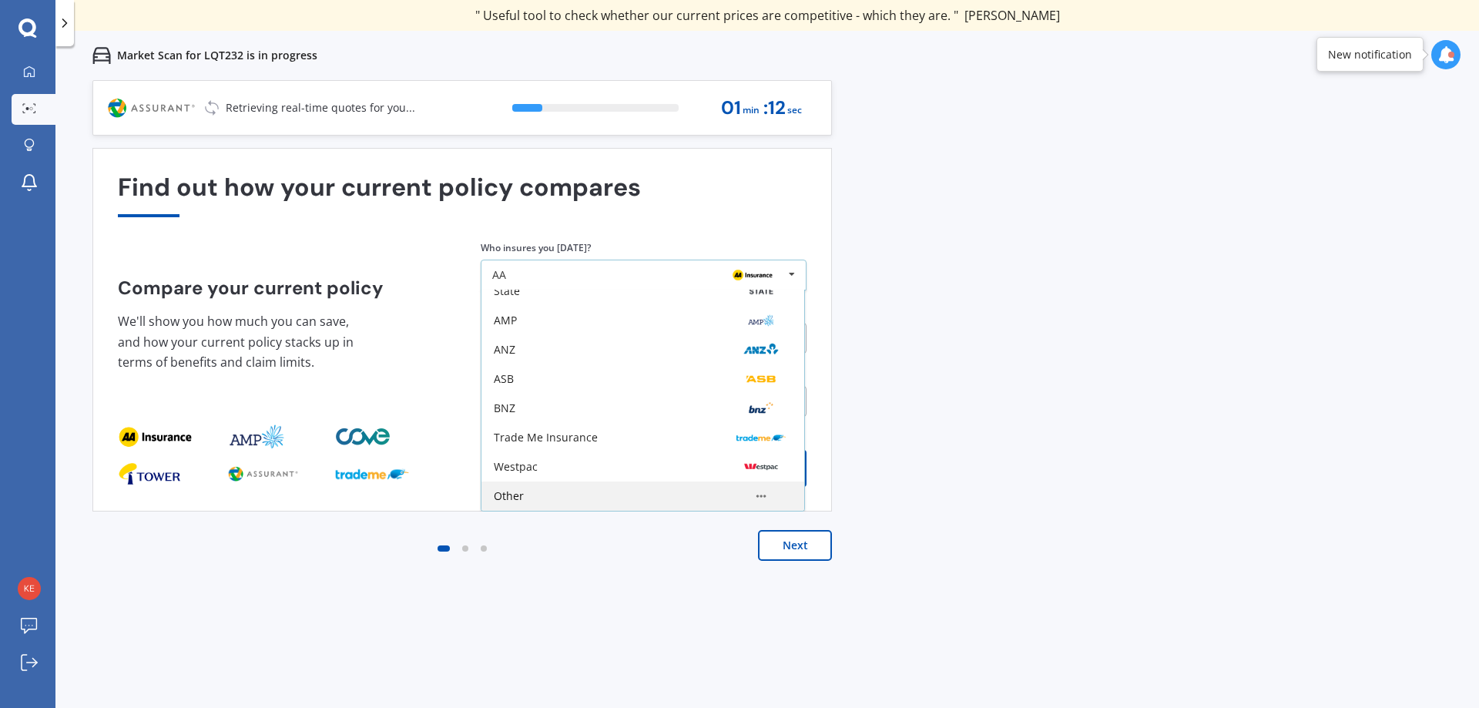
click at [569, 495] on div "Other" at bounding box center [643, 496] width 298 height 12
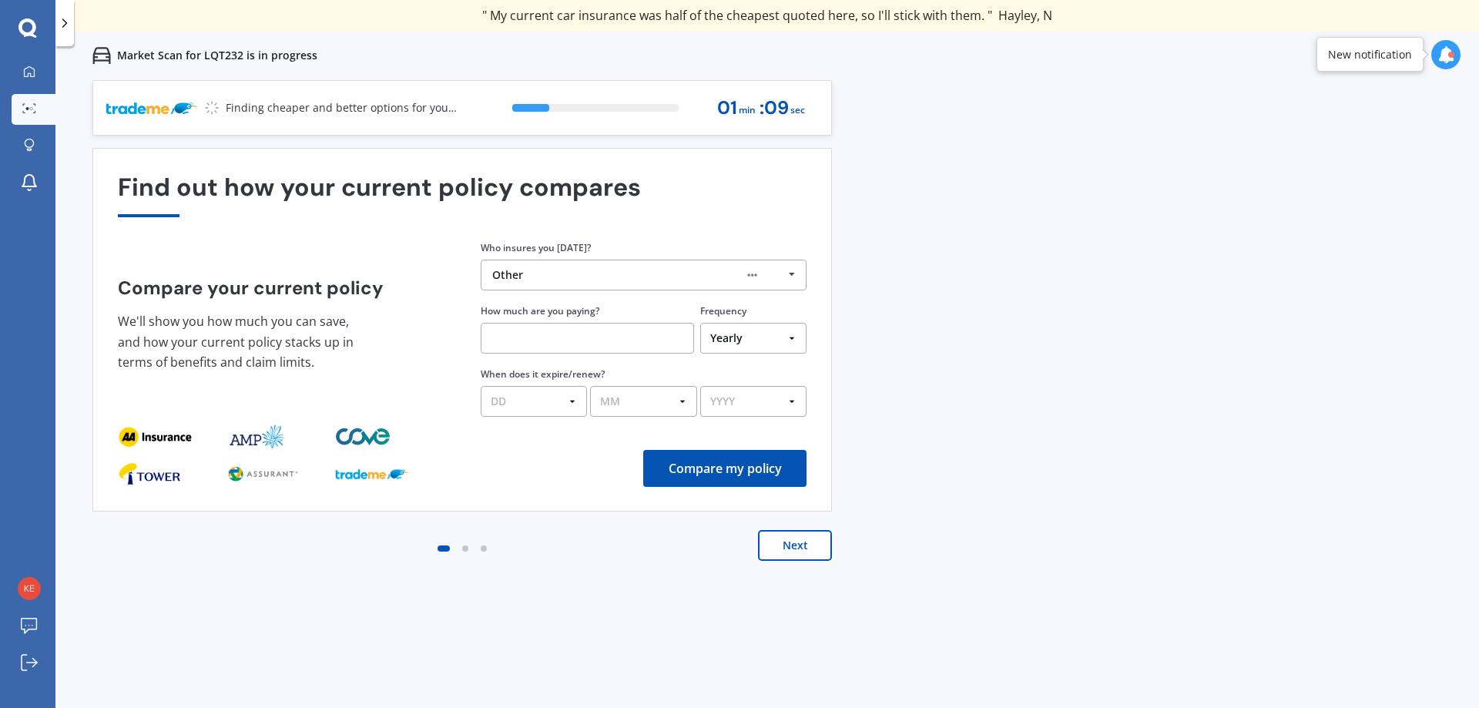
click at [664, 341] on input "text" at bounding box center [587, 338] width 213 height 31
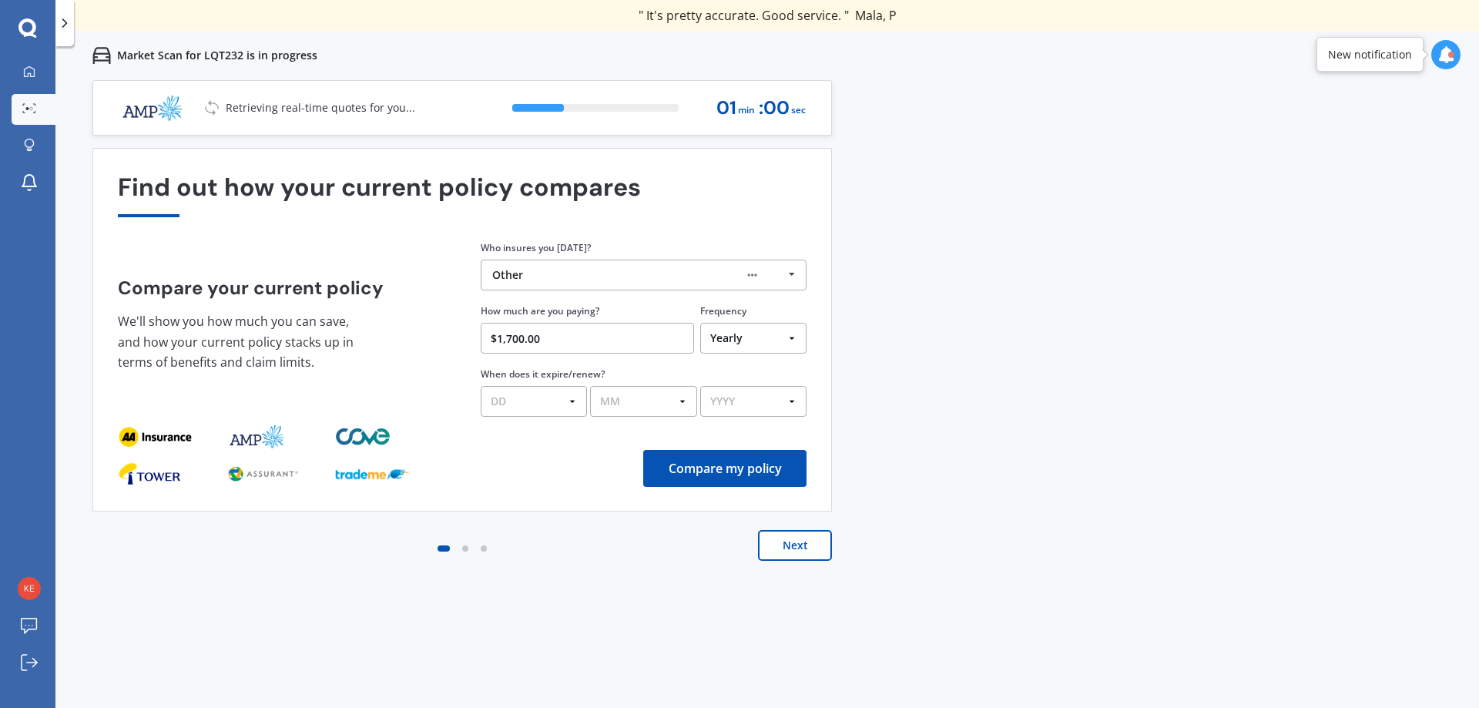
type input "$1,700.00"
click at [569, 402] on select "DD 01 02 03 04 05 06 07 08 09 10 11 12 13 14 15 16 17 18 19 20 21 22 23 24 25 2…" at bounding box center [534, 401] width 106 height 31
select select "16"
click at [481, 386] on select "DD 01 02 03 04 05 06 07 08 09 10 11 12 13 14 15 16 17 18 19 20 21 22 23 24 25 2…" at bounding box center [534, 401] width 106 height 31
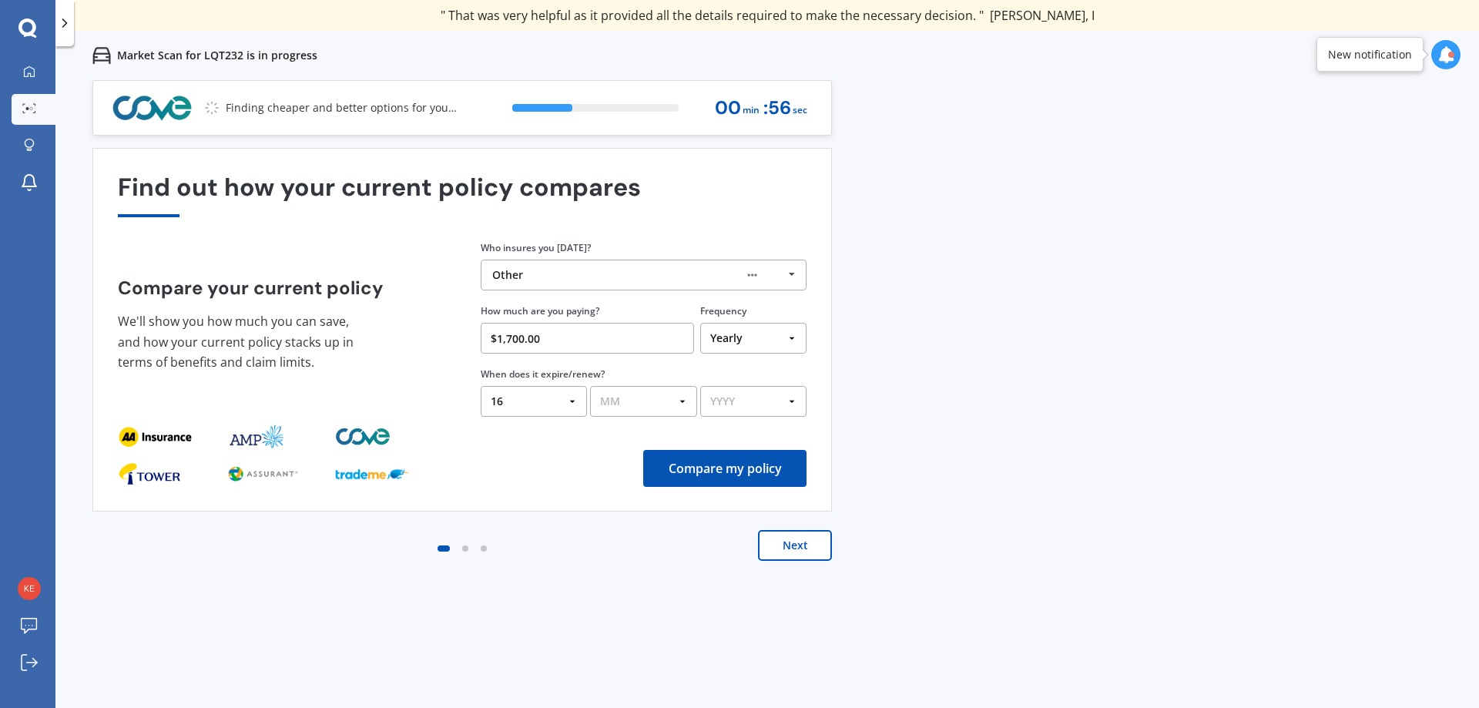
click at [684, 400] on select "MM 01 02 03 04 05 06 07 08 09 10 11 12" at bounding box center [643, 401] width 106 height 31
select select "09"
click at [590, 386] on select "MM 01 02 03 04 05 06 07 08 09 10 11 12" at bounding box center [643, 401] width 106 height 31
click at [794, 398] on select "YYYY 2026 2025 2024" at bounding box center [753, 401] width 106 height 31
select select "2025"
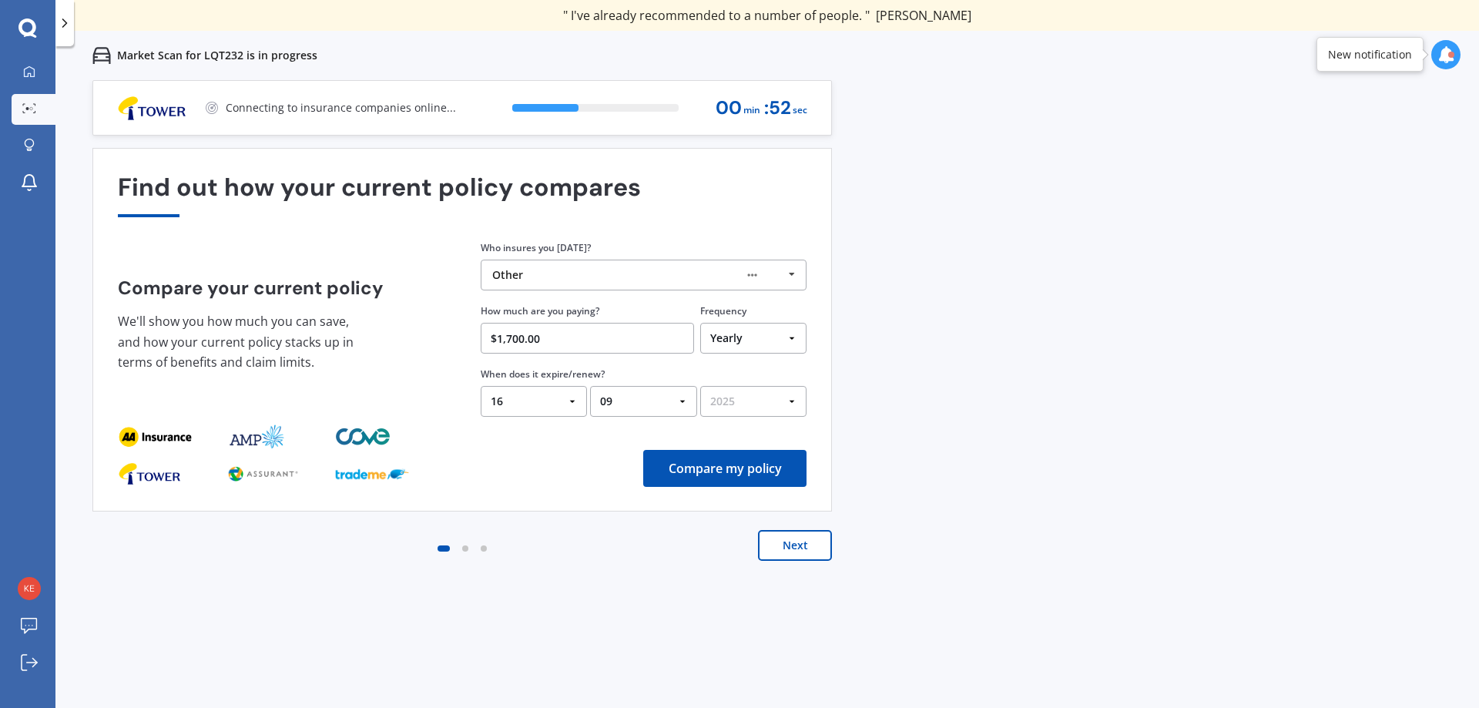
click at [700, 386] on select "YYYY 2026 2025 2024" at bounding box center [753, 401] width 106 height 31
click at [721, 465] on button "Compare my policy" at bounding box center [724, 468] width 163 height 37
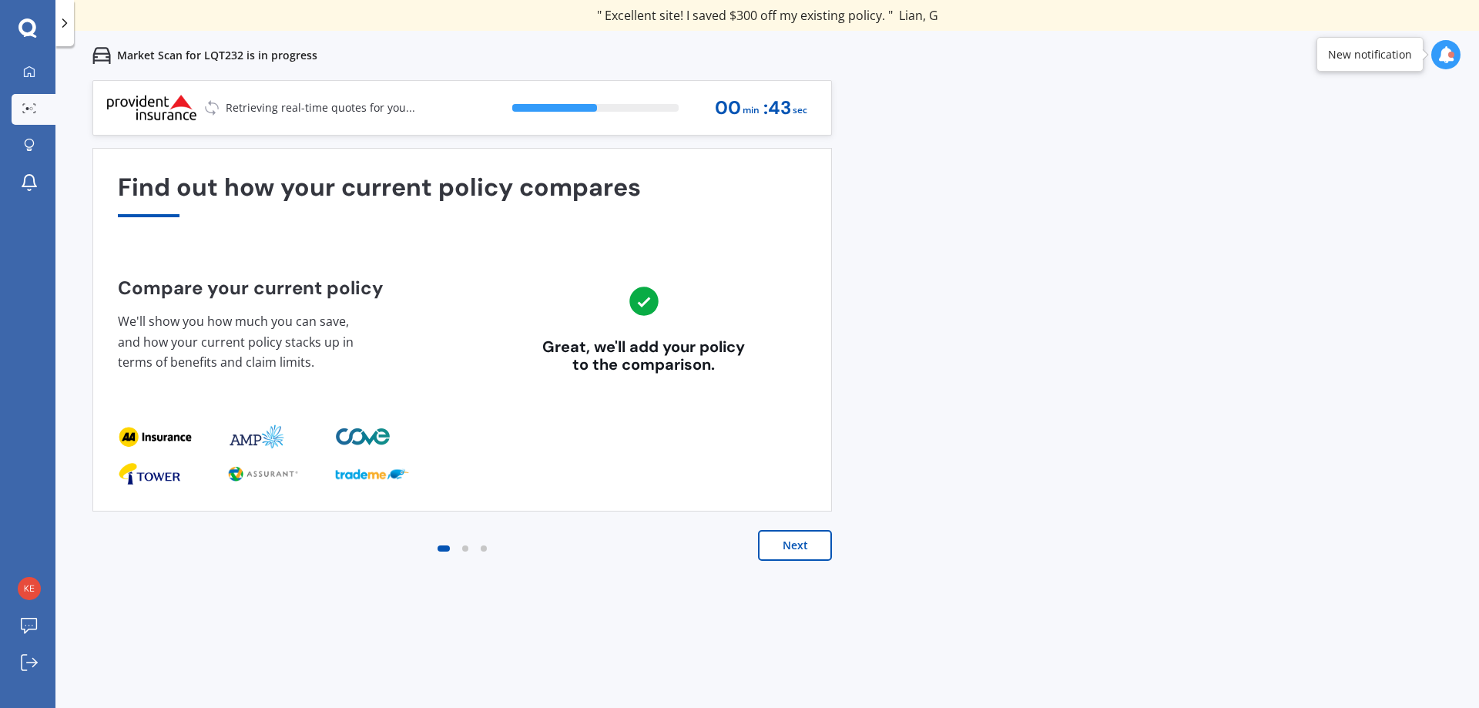
click at [798, 546] on button "Next" at bounding box center [795, 545] width 74 height 31
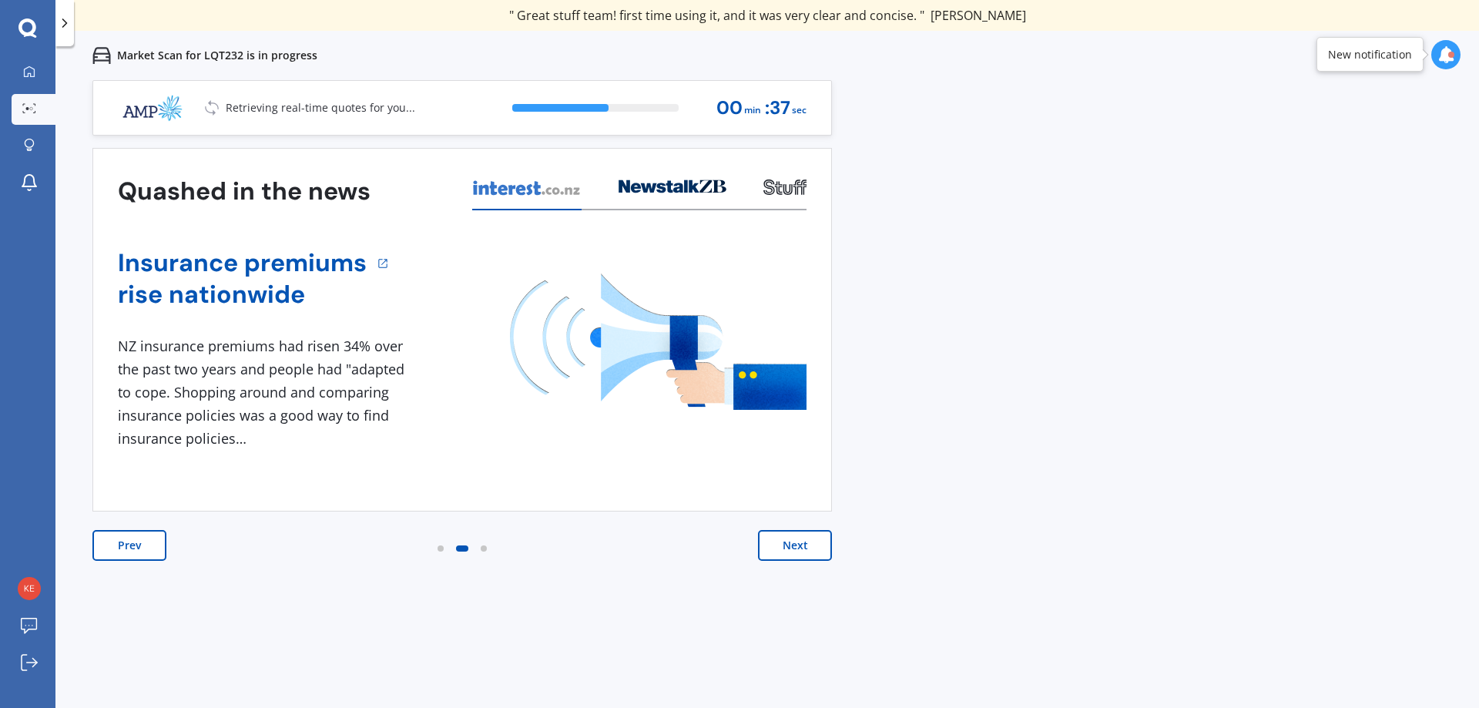
click at [798, 546] on button "Next" at bounding box center [795, 545] width 74 height 31
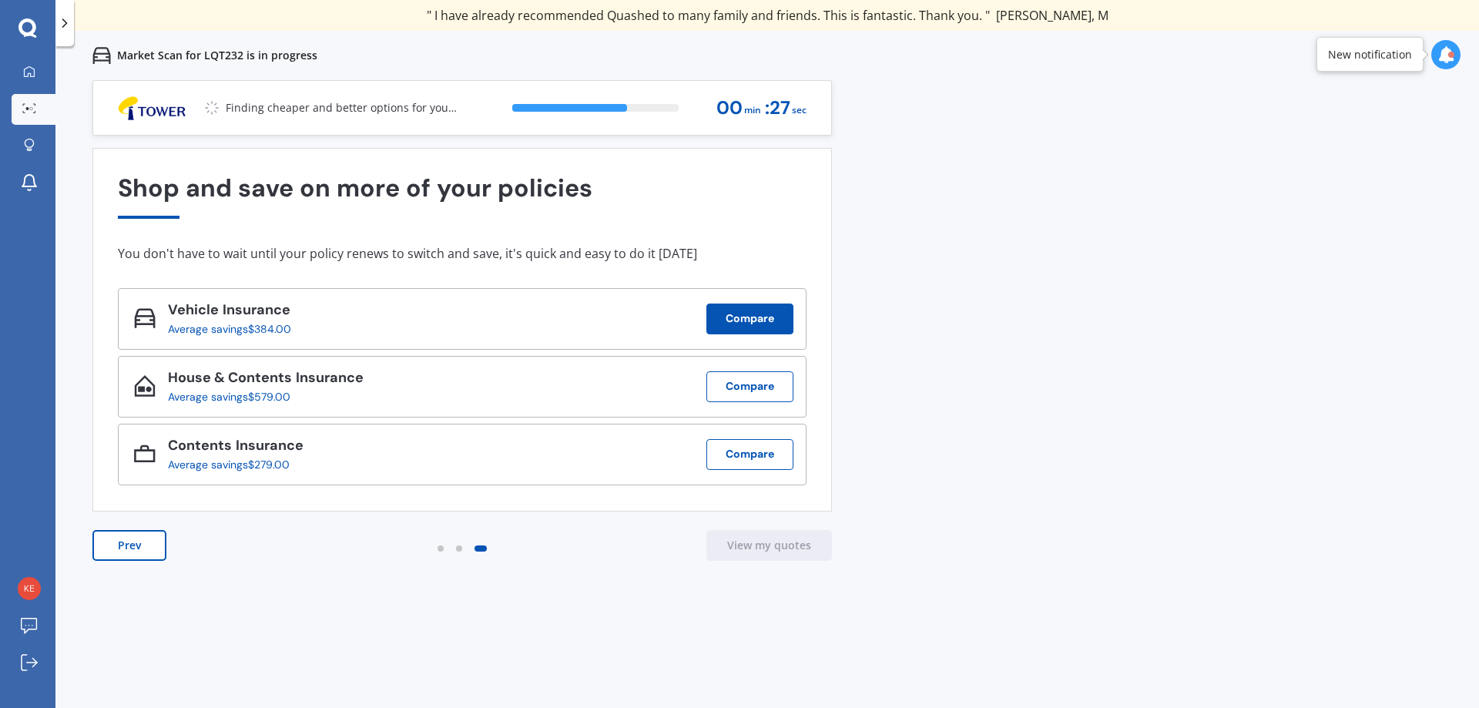
click at [747, 320] on button "Compare" at bounding box center [750, 319] width 87 height 31
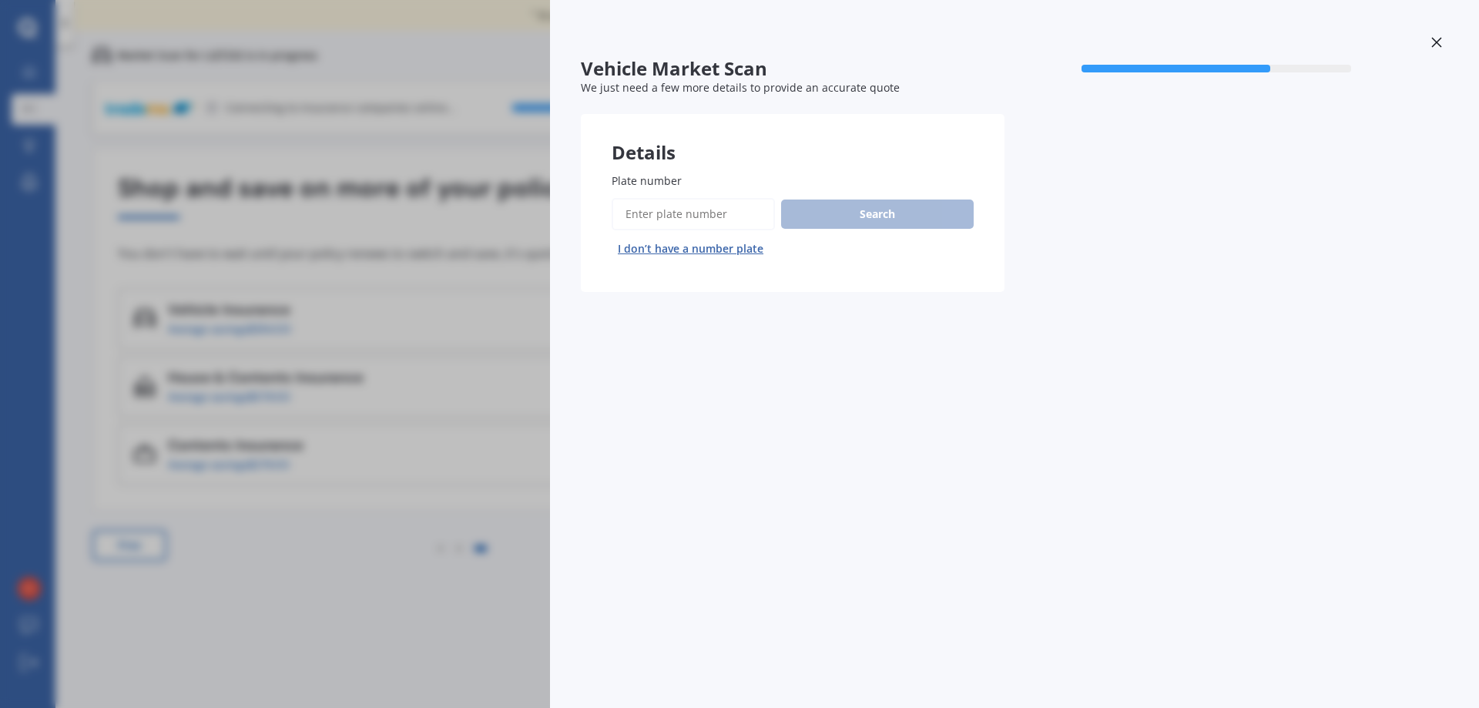
click at [632, 213] on input "Plate number" at bounding box center [693, 214] width 163 height 32
type input "LQT232"
click at [880, 213] on button "Search" at bounding box center [877, 214] width 193 height 29
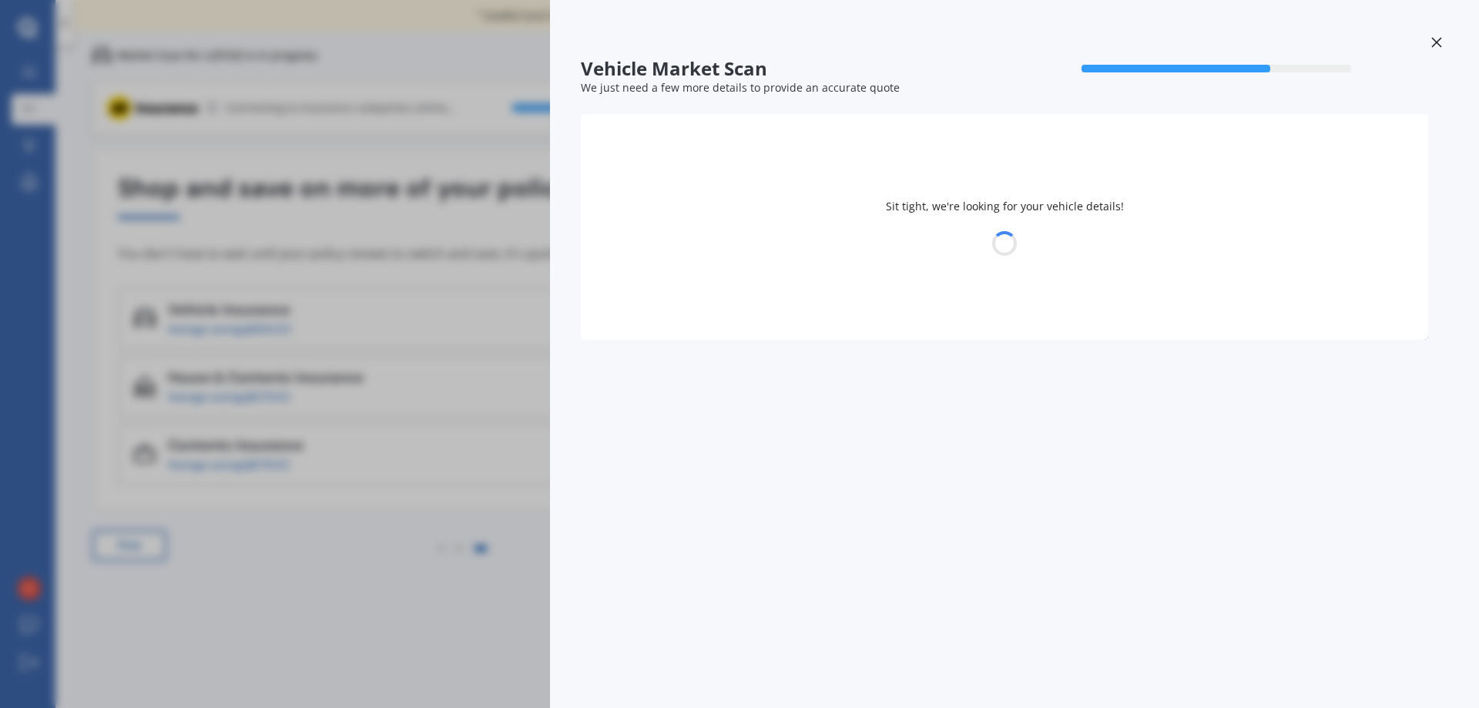
select select "TOYOTA"
select select "20"
select select "10"
select select "1947"
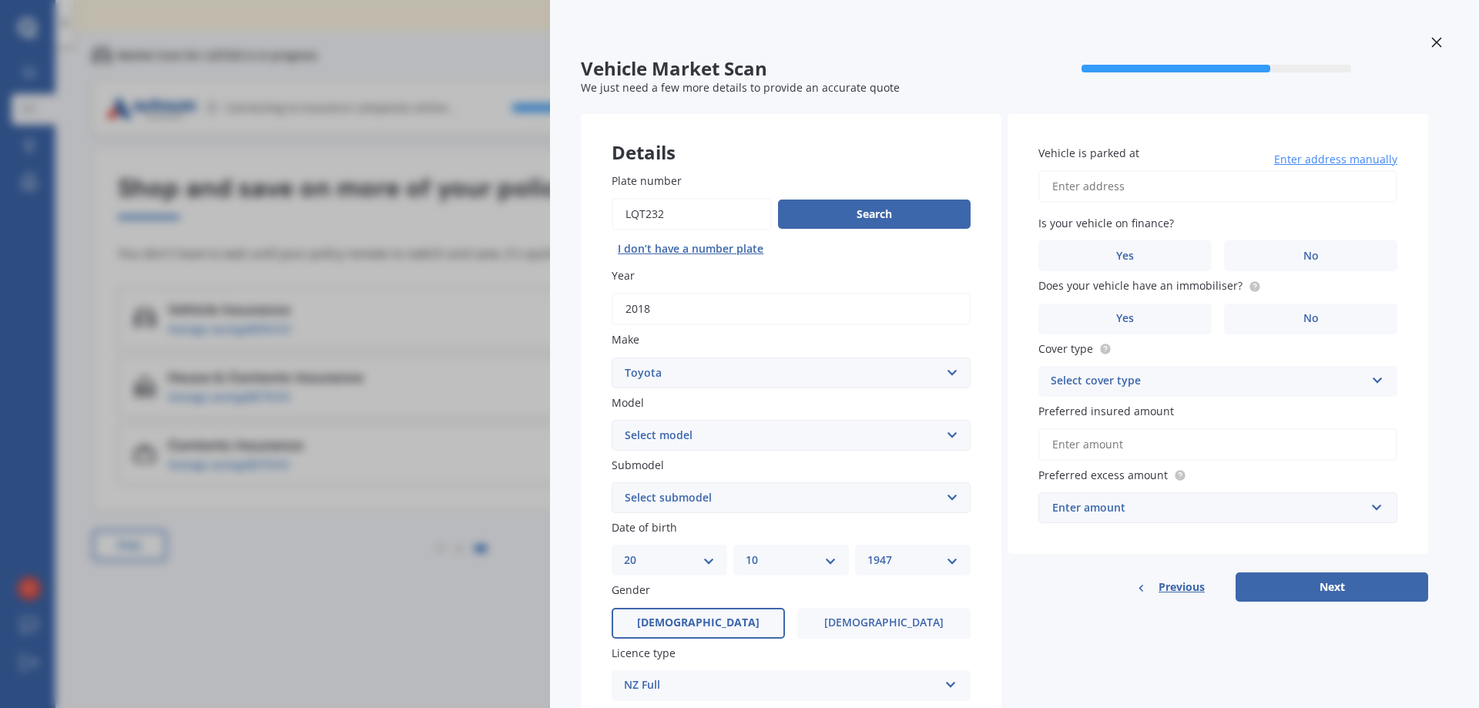
click at [1432, 40] on icon at bounding box center [1437, 42] width 10 height 10
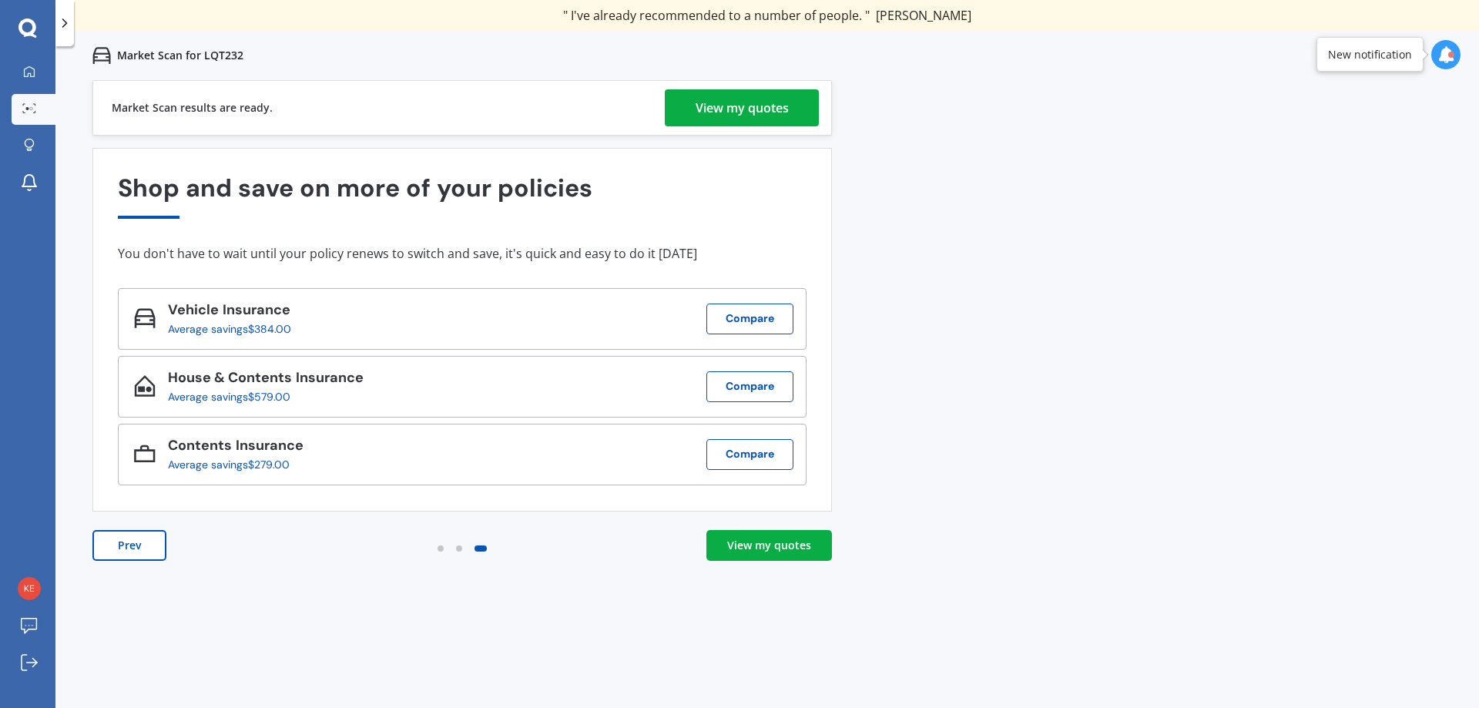
click at [763, 545] on div "View my quotes" at bounding box center [769, 545] width 84 height 15
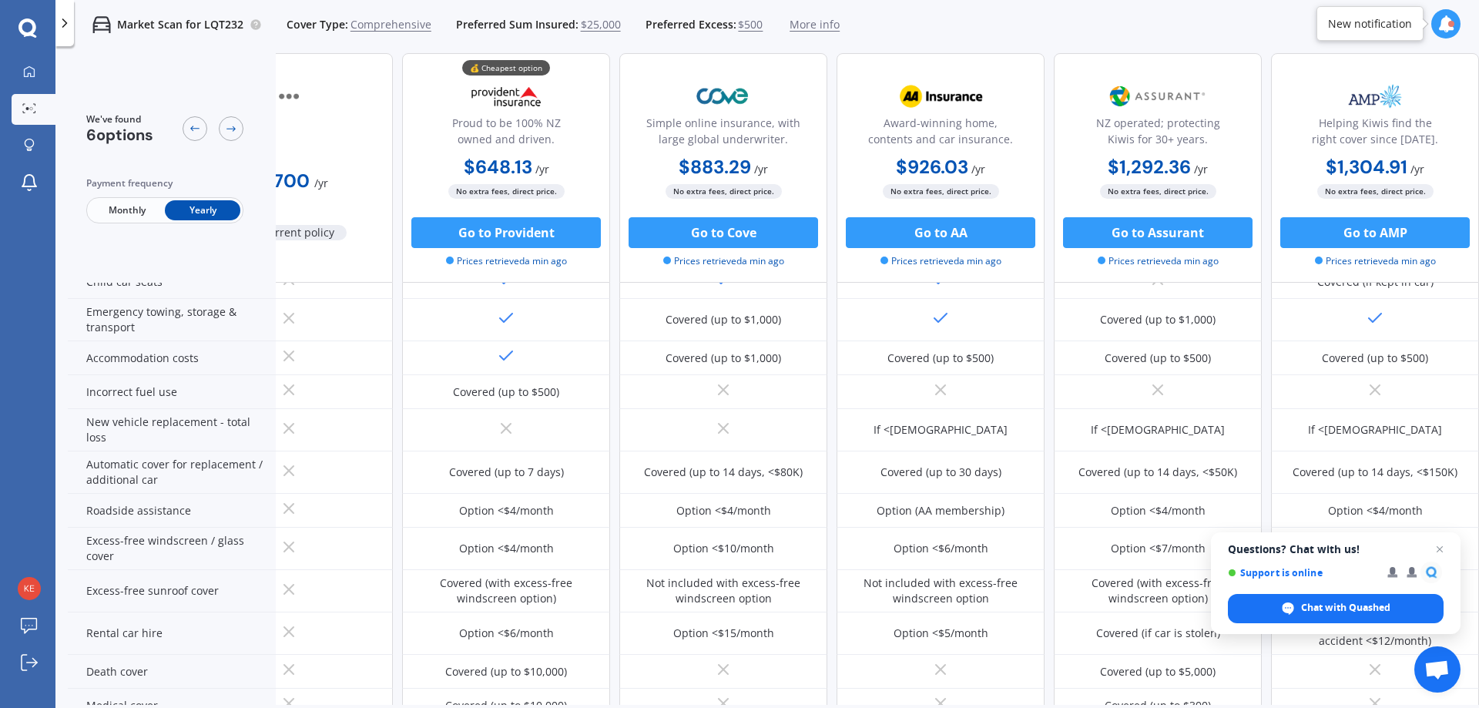
scroll to position [352, 99]
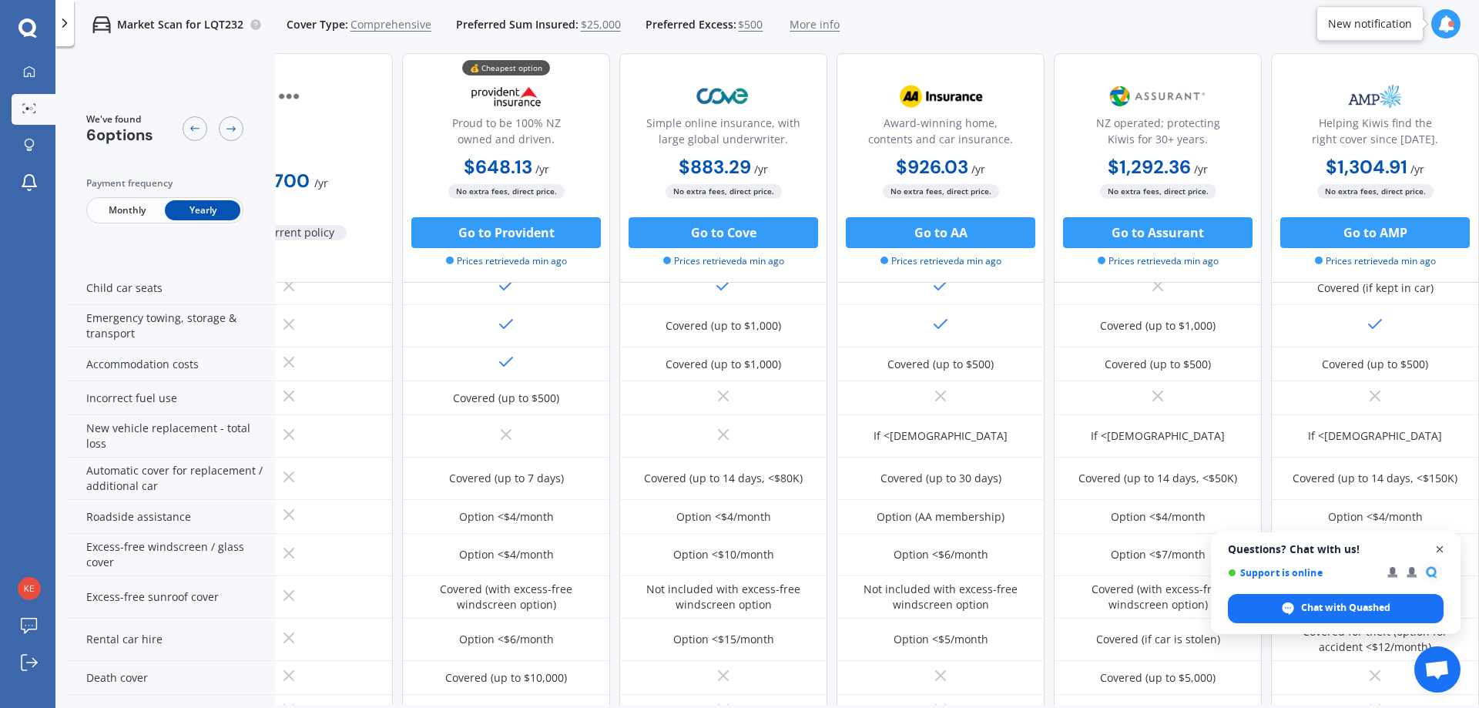
click at [1442, 548] on span "Open chat" at bounding box center [1440, 549] width 19 height 19
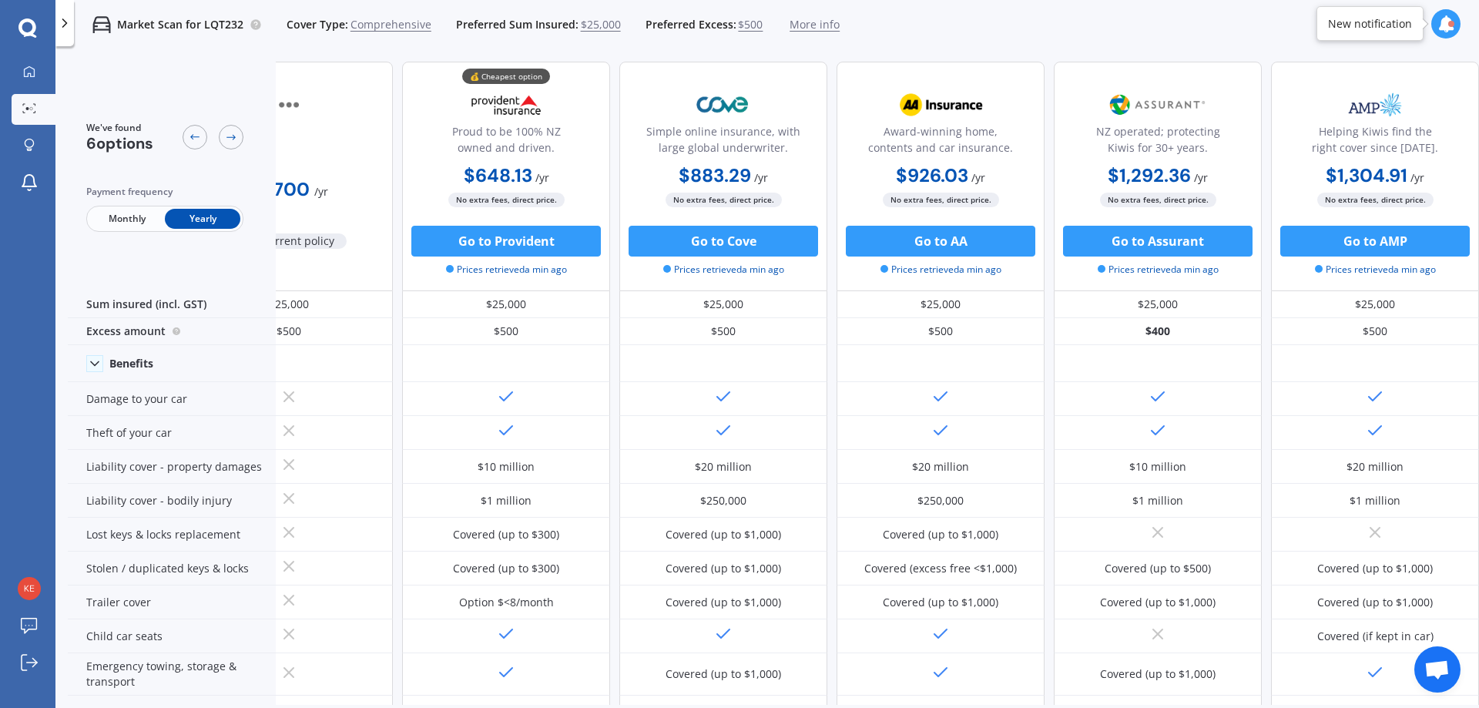
scroll to position [0, 99]
